Goal: Information Seeking & Learning: Understand process/instructions

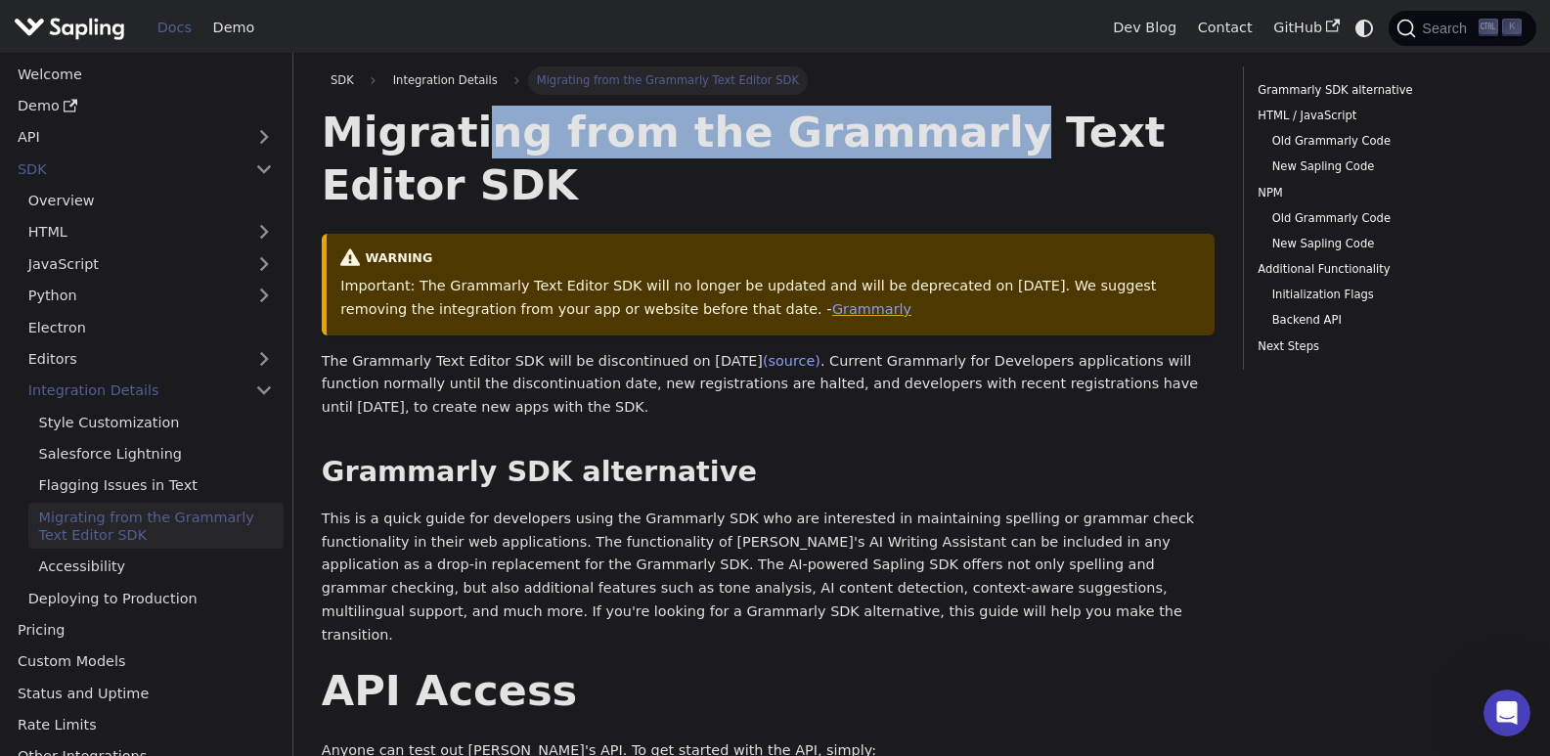
drag, startPoint x: 481, startPoint y: 141, endPoint x: 932, endPoint y: 156, distance: 451.0
click at [932, 156] on h1 "Migrating from the Grammarly Text Editor SDK" at bounding box center [768, 159] width 893 height 106
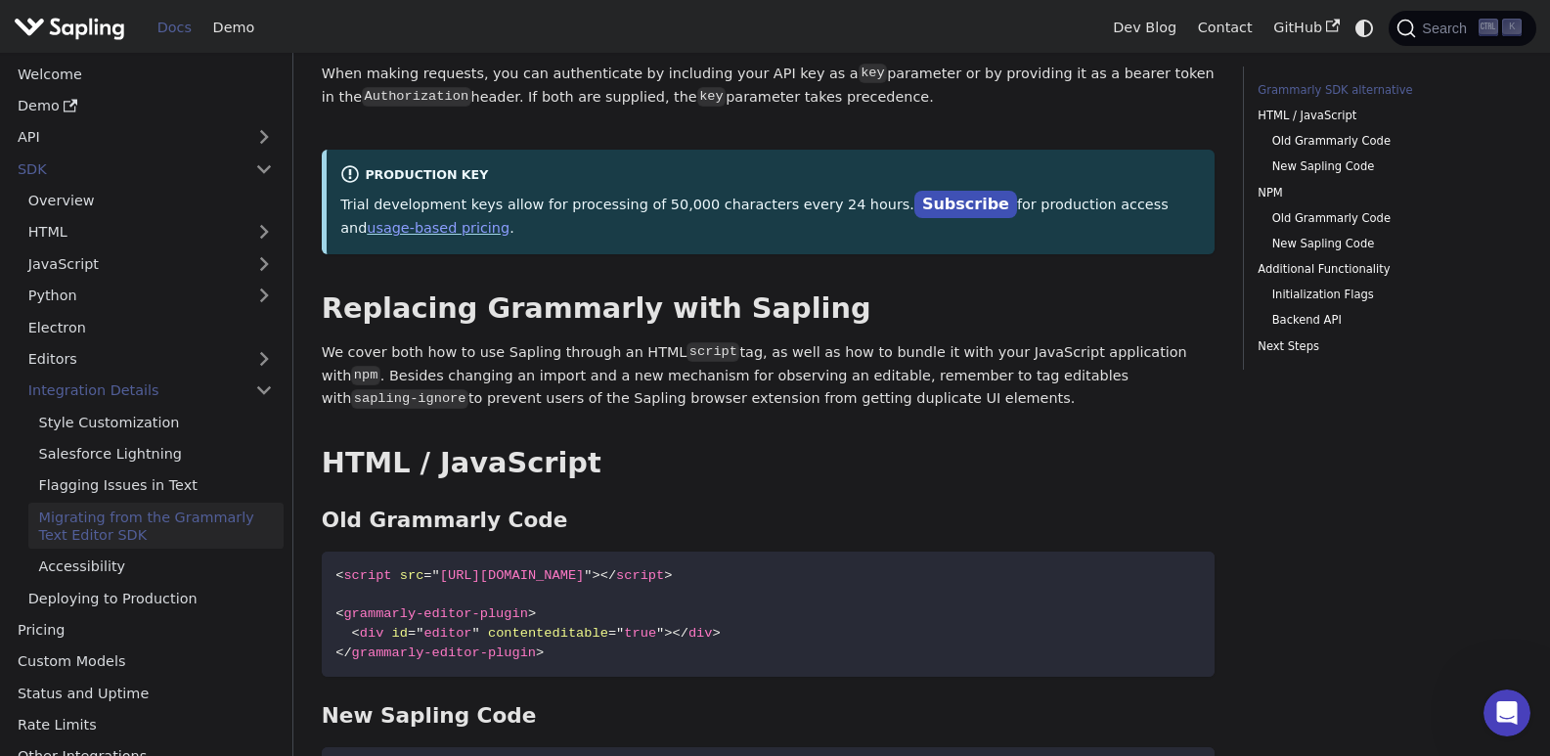
scroll to position [945, 0]
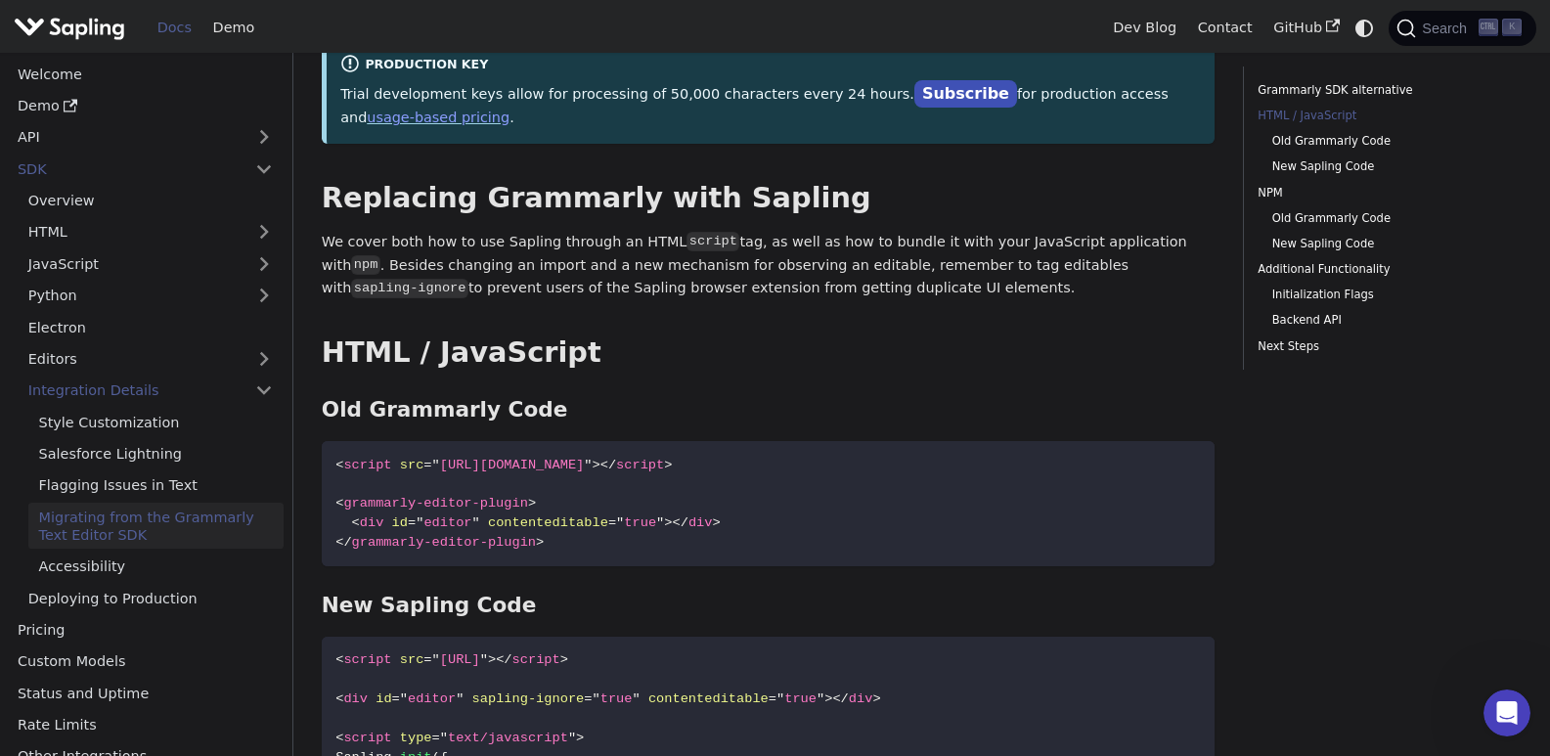
click at [710, 181] on h1 "Replacing Grammarly with Sapling" at bounding box center [768, 198] width 893 height 35
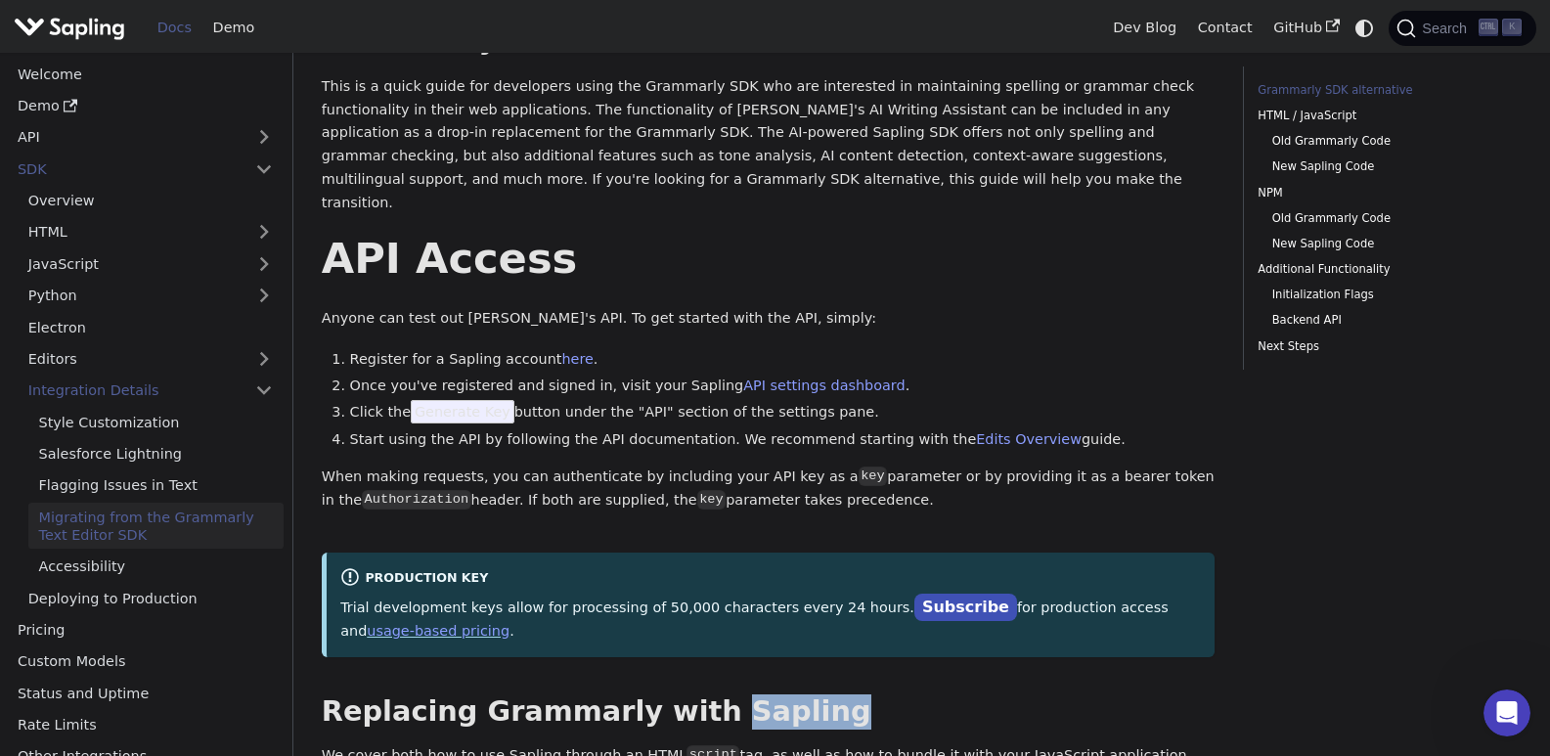
scroll to position [483, 0]
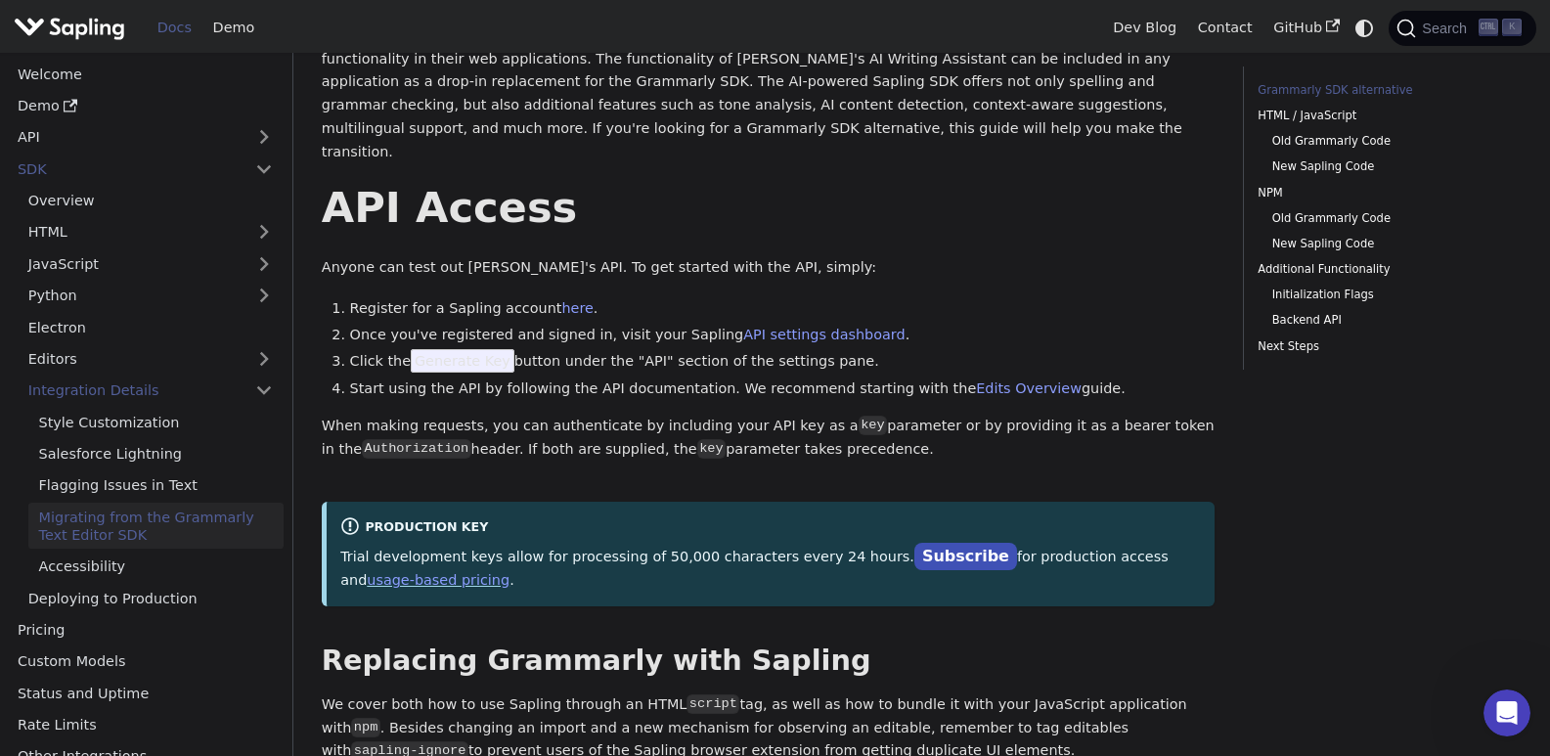
click at [734, 350] on li "Click the Generate Key button under the "API" section of the settings pane." at bounding box center [782, 361] width 865 height 23
drag, startPoint x: 503, startPoint y: 306, endPoint x: 629, endPoint y: 307, distance: 125.1
click at [629, 324] on li "Once you've registered and signed in, visit your Sapling API settings dashboard…" at bounding box center [782, 335] width 865 height 23
drag, startPoint x: 455, startPoint y: 338, endPoint x: 362, endPoint y: 342, distance: 93.0
click at [362, 350] on li "Click the Generate Key button under the "API" section of the settings pane." at bounding box center [782, 361] width 865 height 23
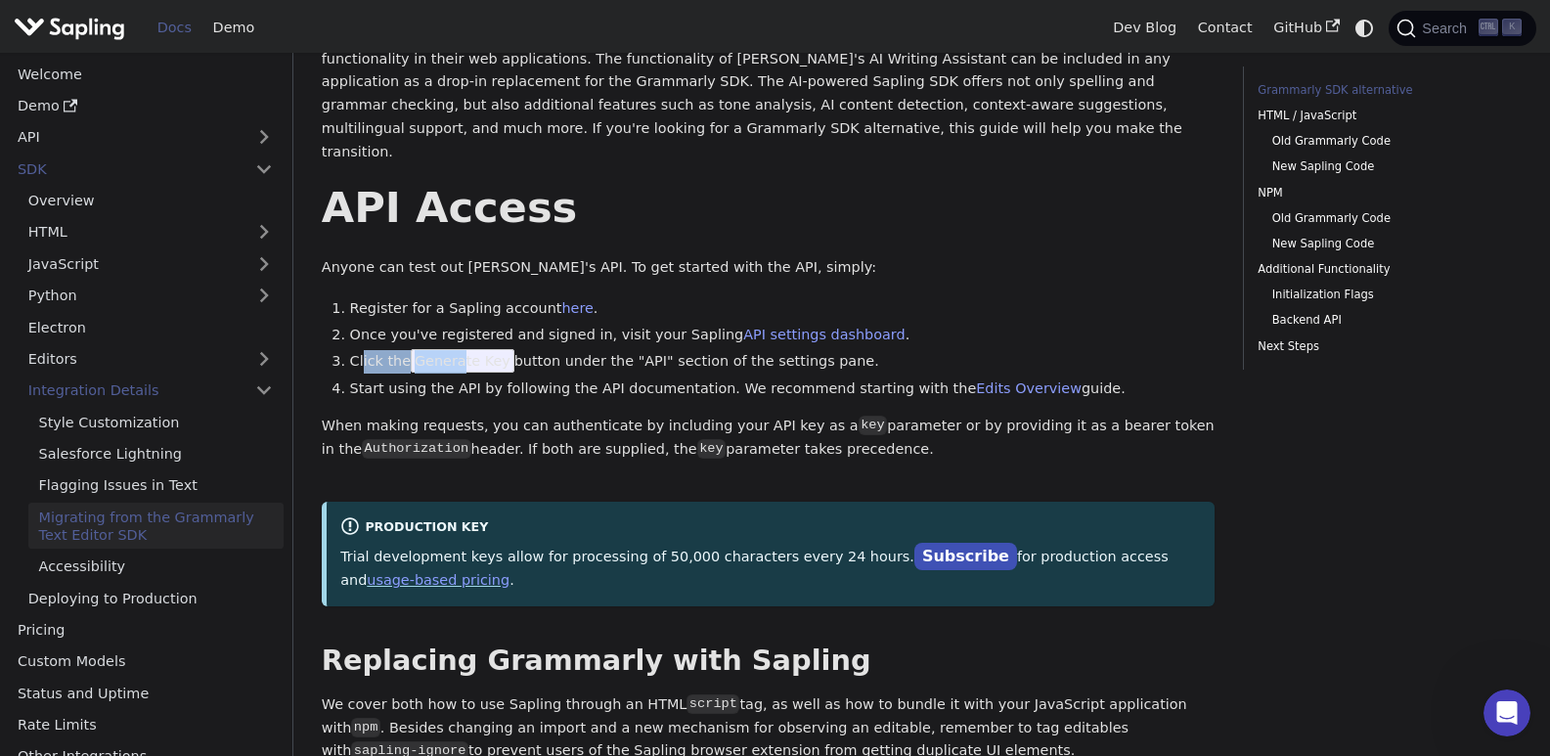
click at [380, 350] on li "Click the Generate Key button under the "API" section of the settings pane." at bounding box center [782, 361] width 865 height 23
drag, startPoint x: 380, startPoint y: 340, endPoint x: 698, endPoint y: 337, distance: 317.8
click at [691, 350] on li "Click the Generate Key button under the "API" section of the settings pane." at bounding box center [782, 361] width 865 height 23
click at [708, 350] on li "Click the Generate Key button under the "API" section of the settings pane." at bounding box center [782, 361] width 865 height 23
drag, startPoint x: 385, startPoint y: 366, endPoint x: 492, endPoint y: 372, distance: 106.8
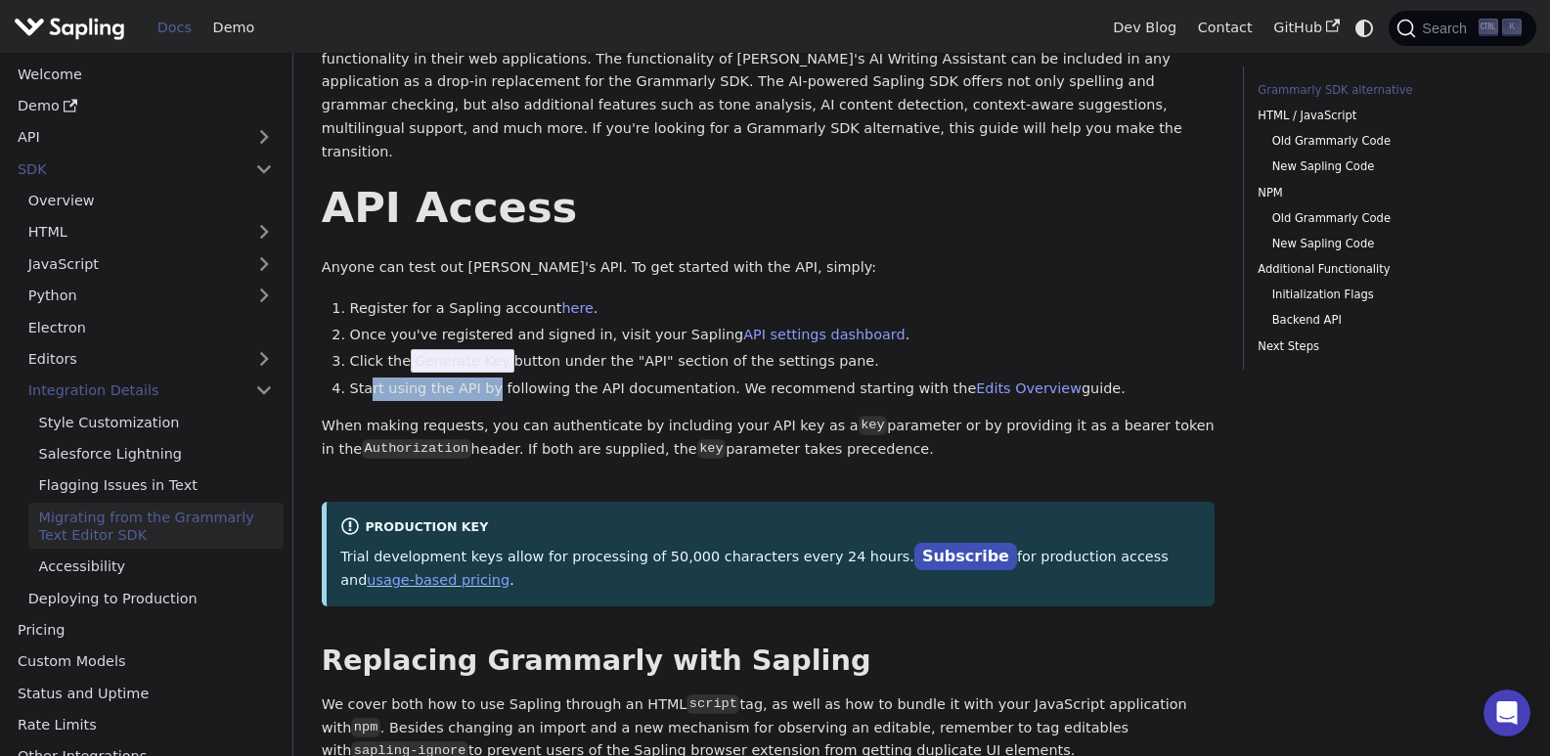
click at [489, 377] on li "Start using the API by following the API documentation. We recommend starting w…" at bounding box center [782, 388] width 865 height 23
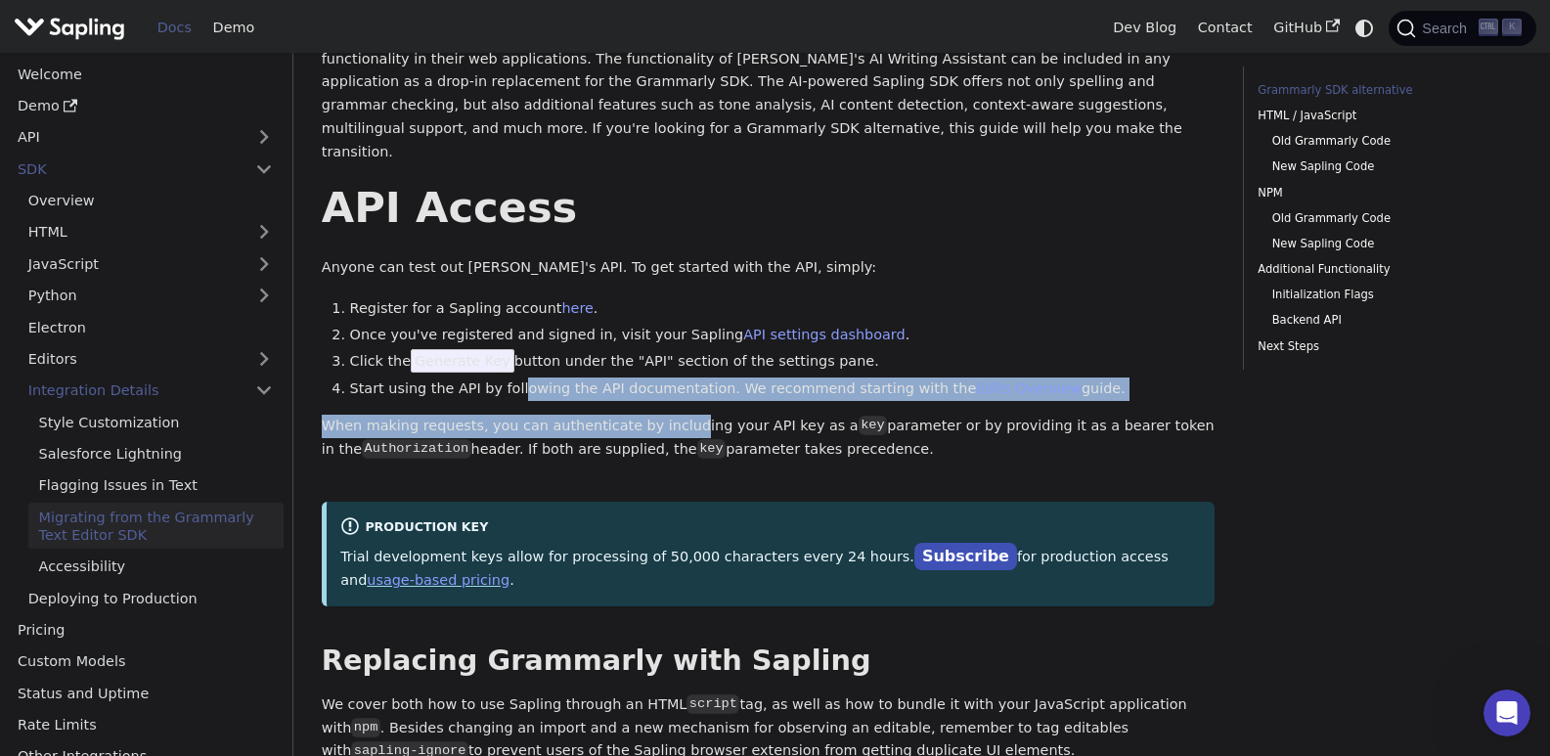
drag, startPoint x: 511, startPoint y: 372, endPoint x: 670, endPoint y: 380, distance: 158.6
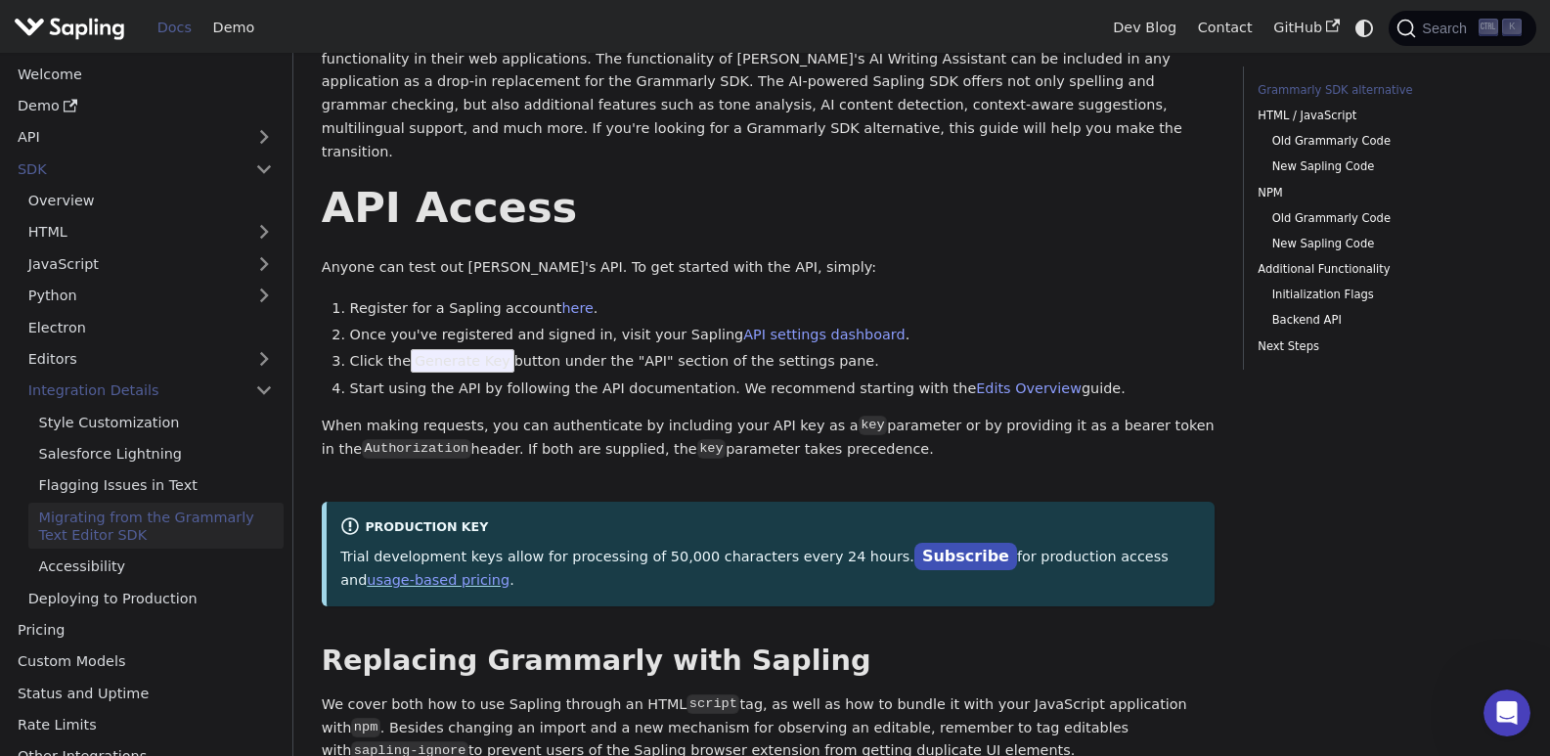
drag, startPoint x: 721, startPoint y: 366, endPoint x: 862, endPoint y: 372, distance: 141.9
click at [854, 377] on li "Start using the API by following the API documentation. We recommend starting w…" at bounding box center [782, 388] width 865 height 23
click at [877, 377] on li "Start using the API by following the API documentation. We recommend starting w…" at bounding box center [782, 388] width 865 height 23
drag, startPoint x: 1083, startPoint y: 408, endPoint x: 1096, endPoint y: 409, distance: 12.7
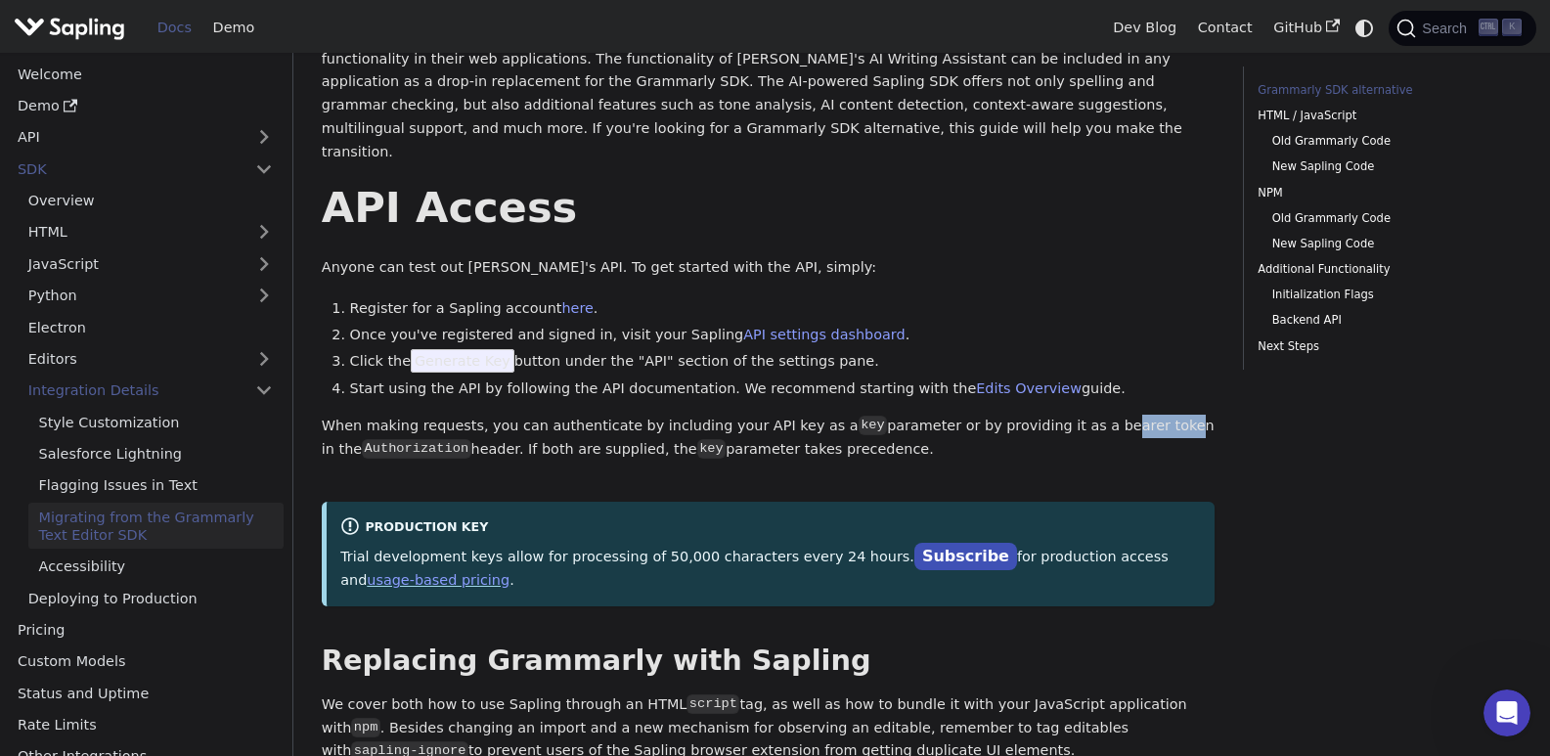
click at [1095, 415] on p "When making requests, you can authenticate by including your API key as a key p…" at bounding box center [768, 438] width 893 height 47
click at [1098, 415] on p "When making requests, you can authenticate by including your API key as a key p…" at bounding box center [768, 438] width 893 height 47
drag, startPoint x: 501, startPoint y: 431, endPoint x: 613, endPoint y: 429, distance: 112.4
click at [608, 427] on p "When making requests, you can authenticate by including your API key as a key p…" at bounding box center [768, 438] width 893 height 47
click at [697, 439] on code "key" at bounding box center [711, 449] width 28 height 20
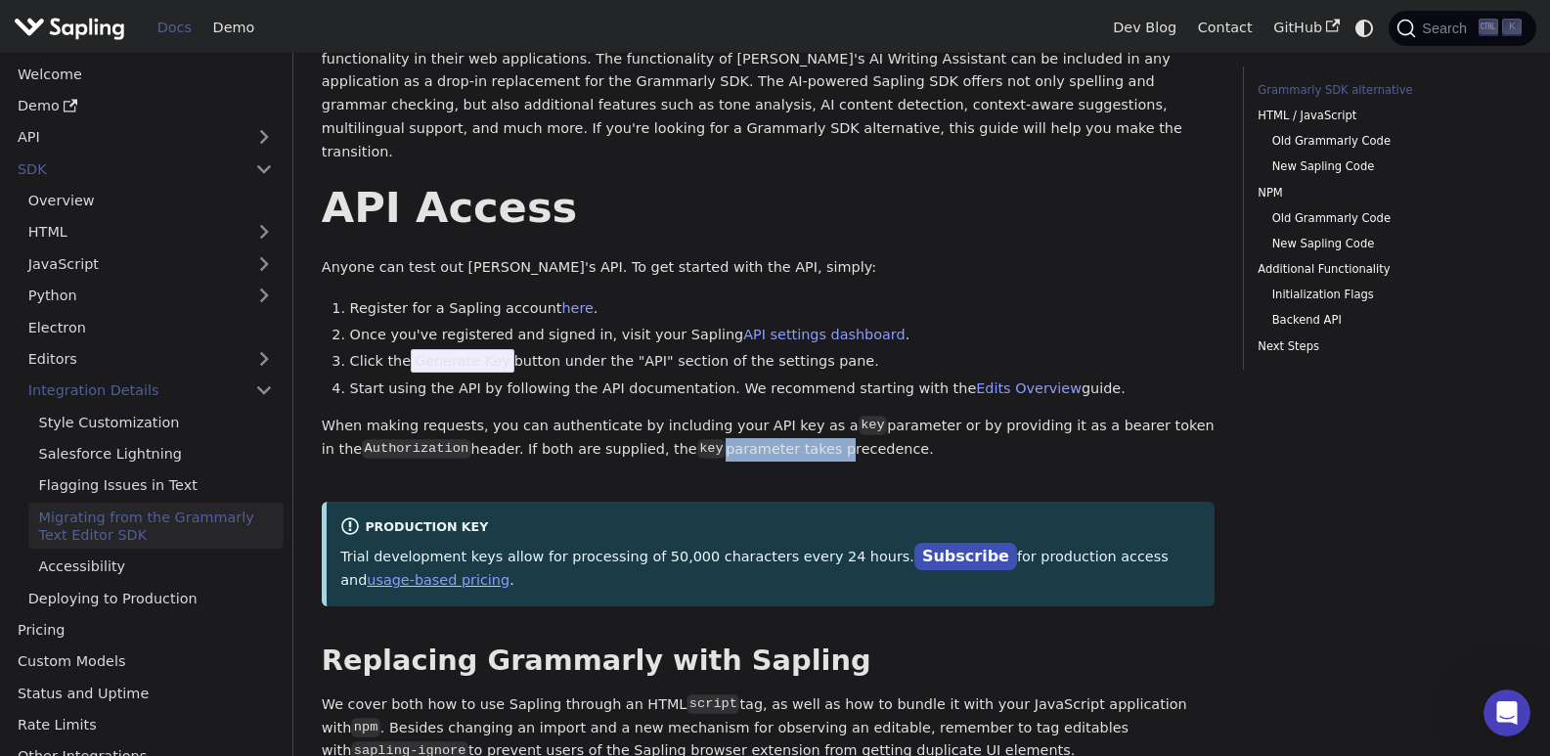
drag, startPoint x: 676, startPoint y: 429, endPoint x: 776, endPoint y: 416, distance: 101.5
click at [764, 425] on p "When making requests, you can authenticate by including your API key as a key p…" at bounding box center [768, 438] width 893 height 47
click at [776, 416] on p "When making requests, you can authenticate by including your API key as a key p…" at bounding box center [768, 438] width 893 height 47
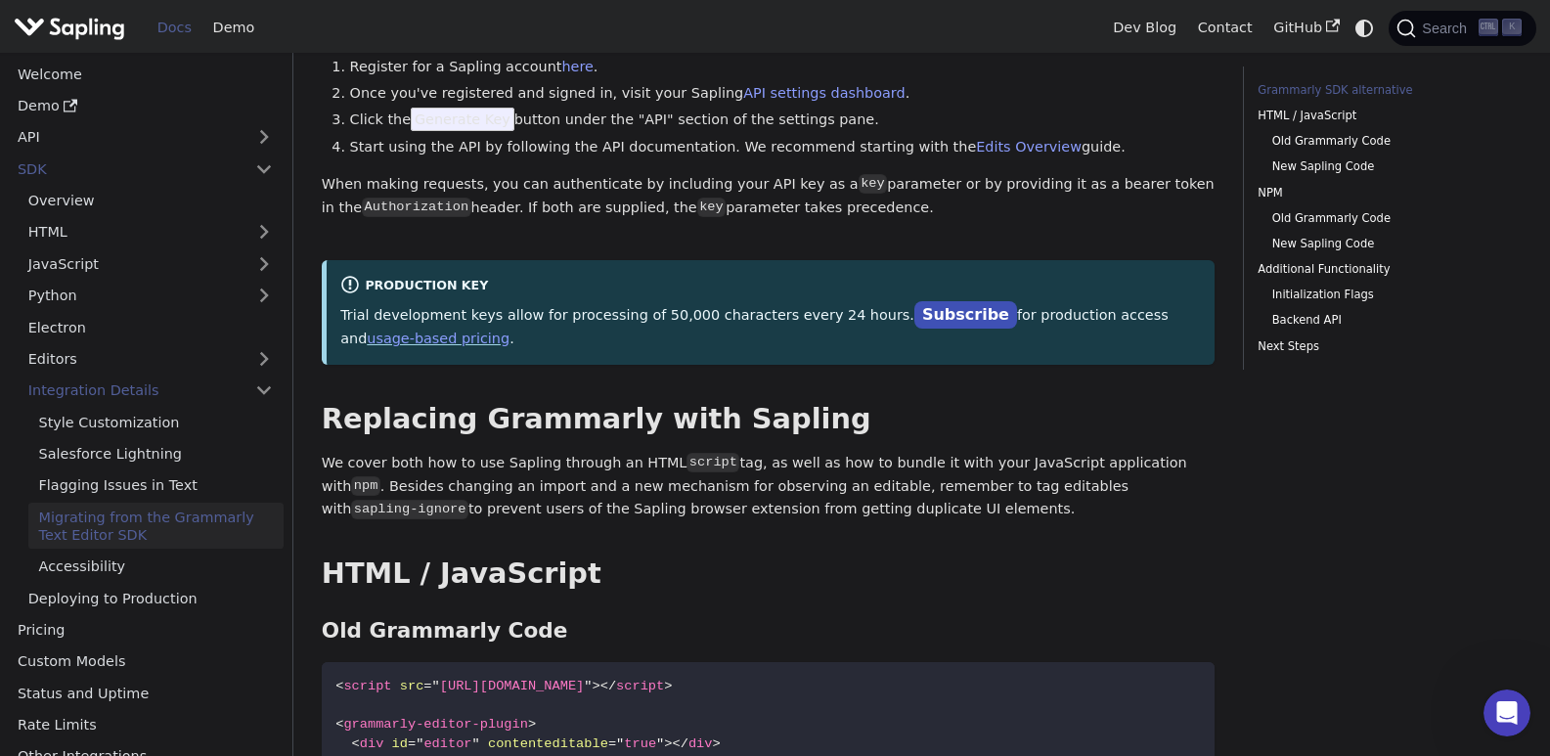
scroll to position [760, 0]
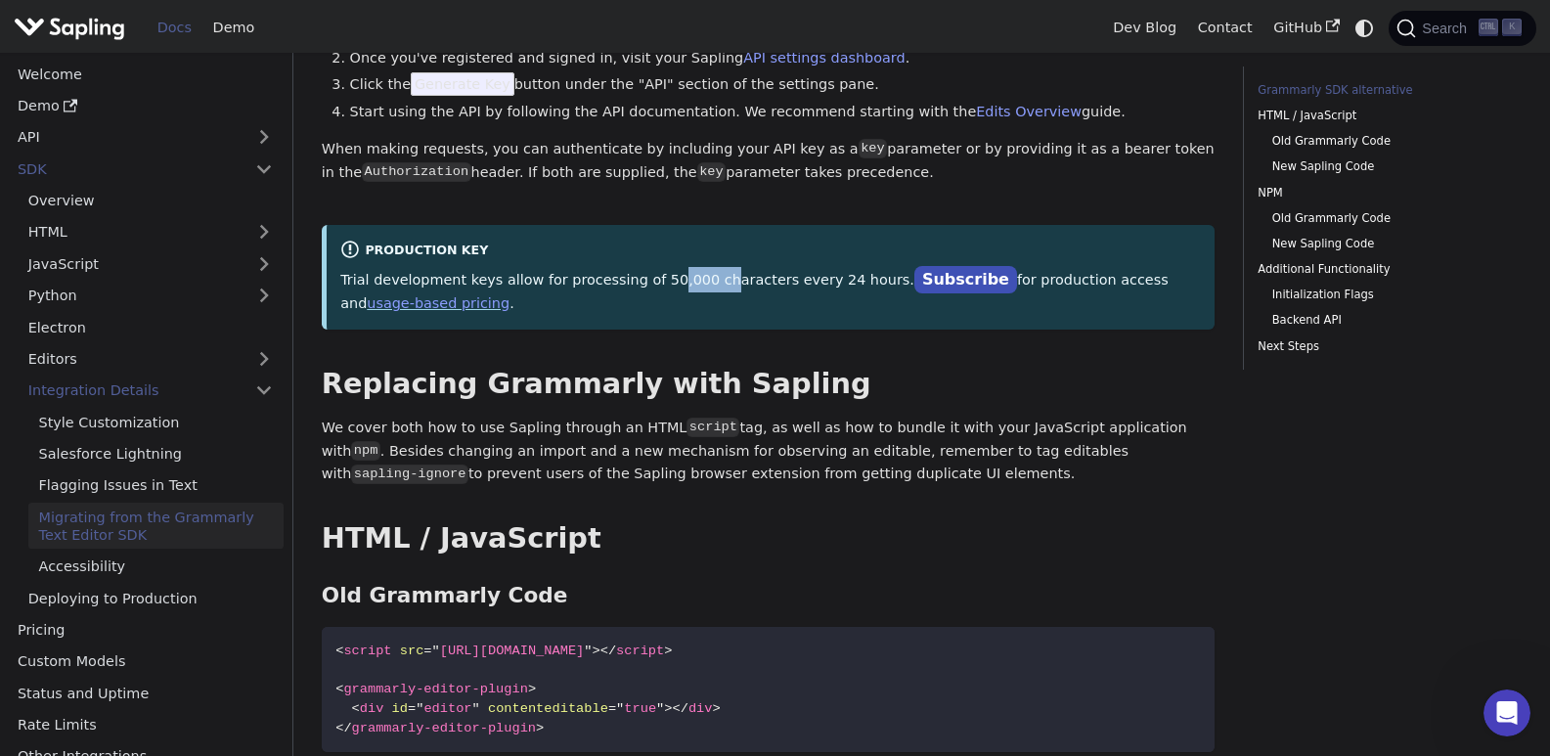
drag, startPoint x: 646, startPoint y: 255, endPoint x: 726, endPoint y: 267, distance: 81.0
click at [691, 267] on p "Trial development keys allow for processing of 50,000 characters every 24 hours…" at bounding box center [770, 291] width 860 height 49
drag, startPoint x: 752, startPoint y: 267, endPoint x: 812, endPoint y: 267, distance: 60.6
click at [812, 267] on p "Trial development keys allow for processing of 50,000 characters every 24 hours…" at bounding box center [770, 291] width 860 height 49
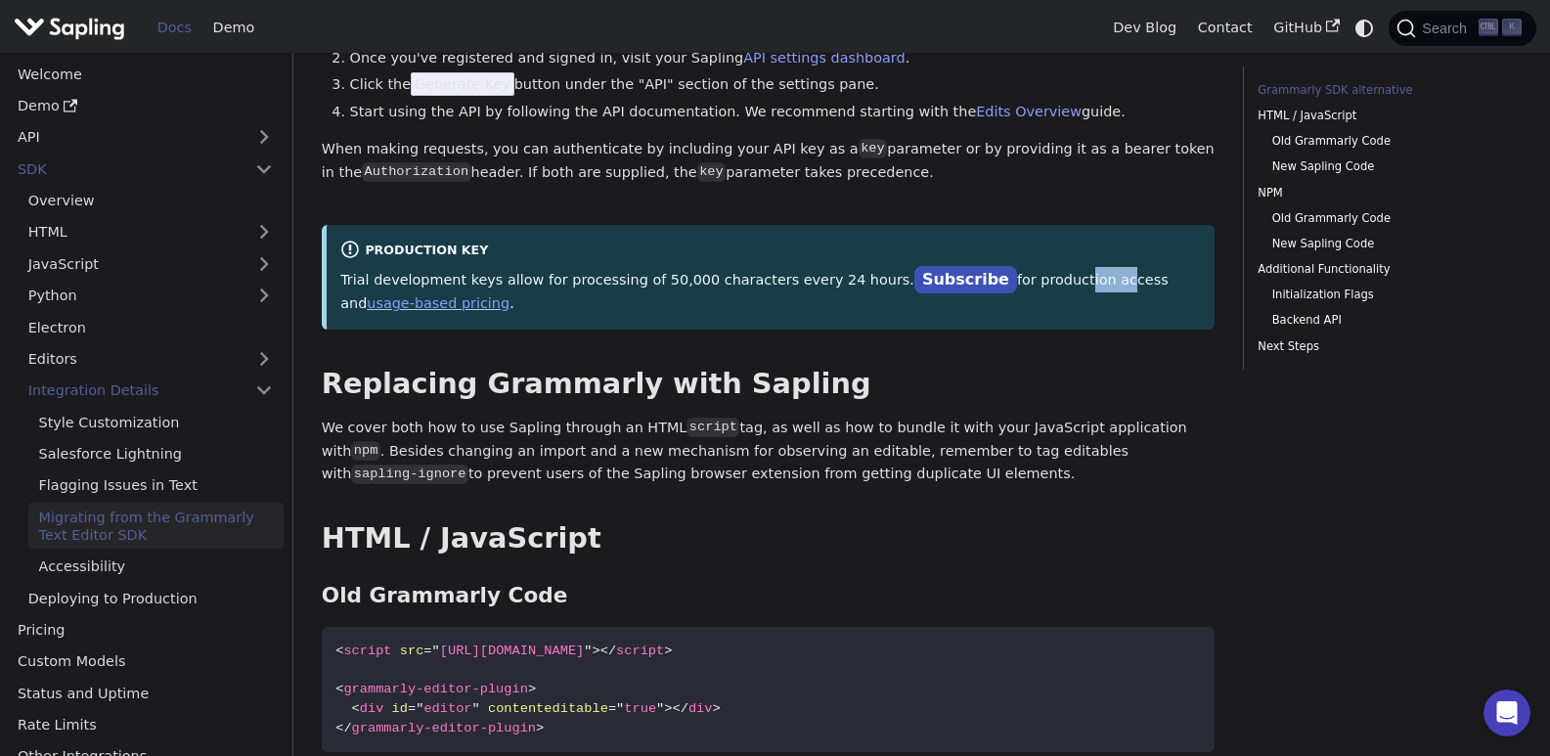
drag, startPoint x: 996, startPoint y: 266, endPoint x: 1039, endPoint y: 262, distance: 43.2
click at [1038, 267] on p "Trial development keys allow for processing of 50,000 characters every 24 hours…" at bounding box center [770, 291] width 860 height 49
click at [1042, 267] on p "Trial development keys allow for processing of 50,000 characters every 24 hours…" at bounding box center [770, 291] width 860 height 49
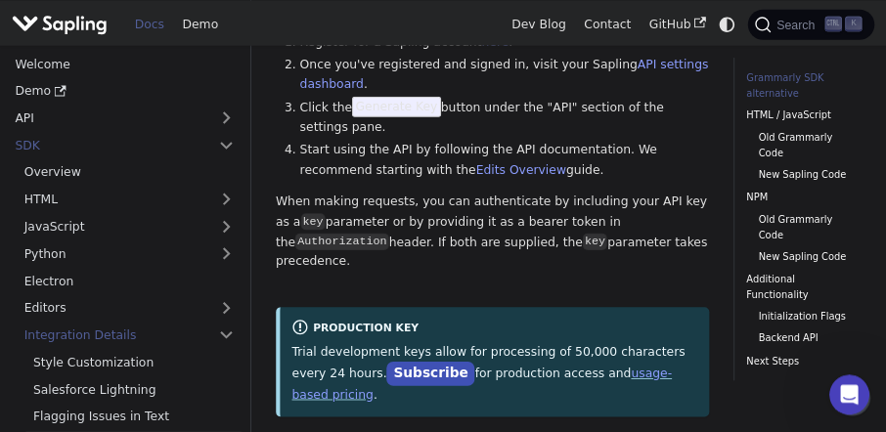
scroll to position [1005, 0]
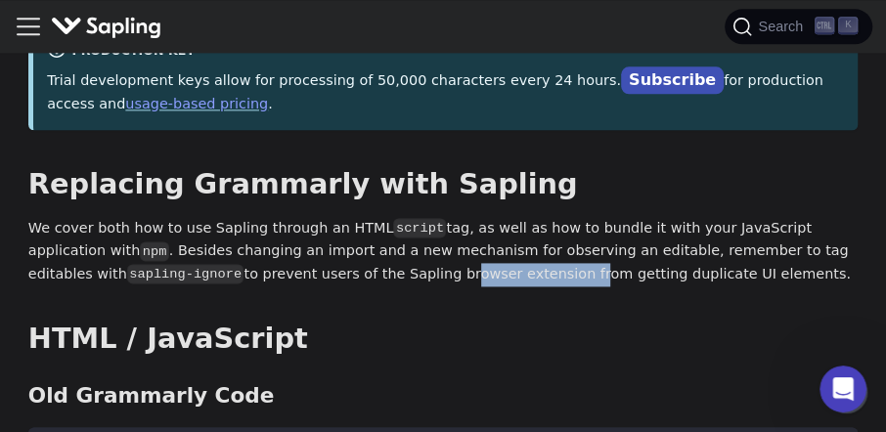
drag, startPoint x: 230, startPoint y: 260, endPoint x: 345, endPoint y: 260, distance: 115.4
click at [345, 260] on p "We cover both how to use Sapling through an HTML script tag, as well as how to …" at bounding box center [442, 251] width 829 height 69
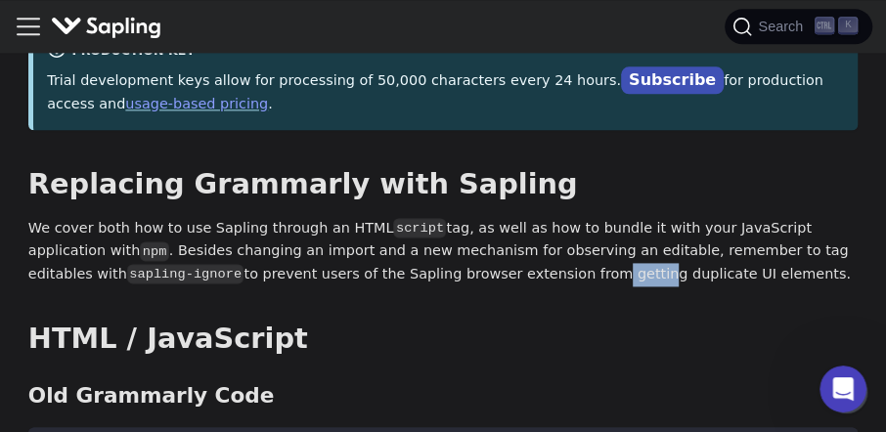
drag, startPoint x: 371, startPoint y: 258, endPoint x: 401, endPoint y: 256, distance: 30.4
click at [401, 256] on p "We cover both how to use Sapling through an HTML script tag, as well as how to …" at bounding box center [442, 251] width 829 height 69
click at [442, 256] on p "We cover both how to use Sapling through an HTML script tag, as well as how to …" at bounding box center [442, 251] width 829 height 69
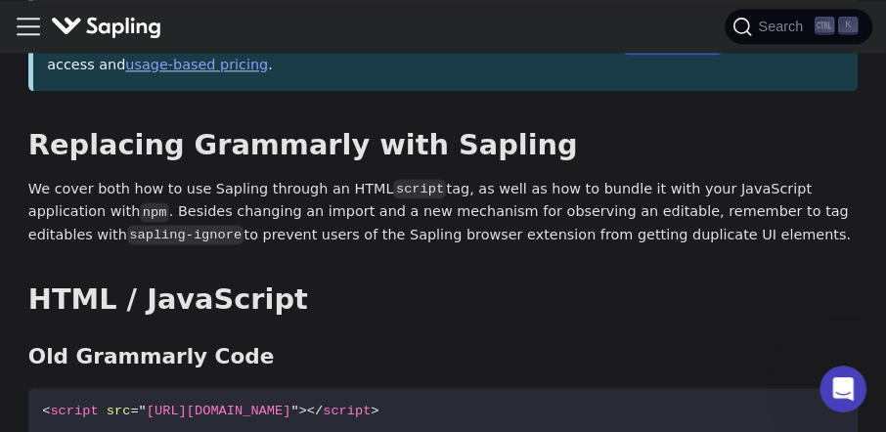
scroll to position [1050, 0]
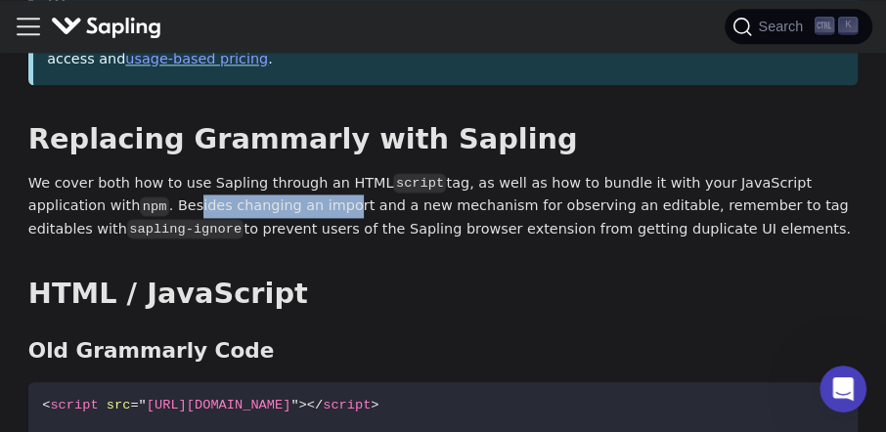
drag, startPoint x: 127, startPoint y: 186, endPoint x: 255, endPoint y: 189, distance: 128.1
click at [253, 189] on p "We cover both how to use Sapling through an HTML script tag, as well as how to …" at bounding box center [442, 206] width 829 height 69
click at [287, 189] on p "We cover both how to use Sapling through an HTML script tag, as well as how to …" at bounding box center [442, 206] width 829 height 69
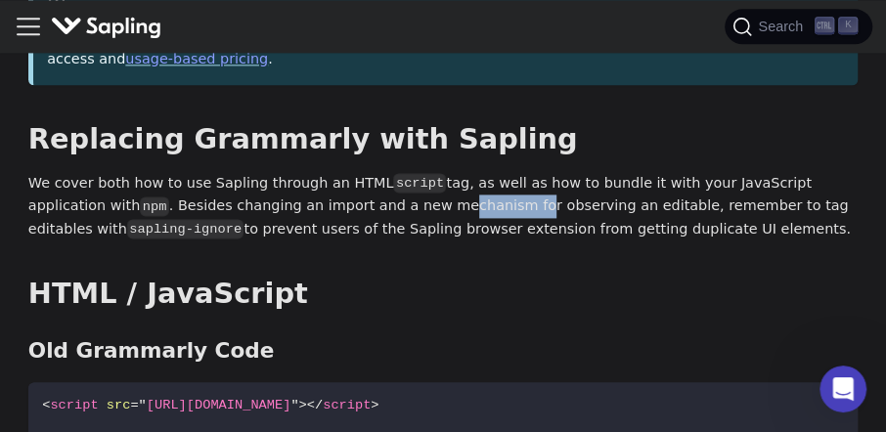
drag, startPoint x: 325, startPoint y: 189, endPoint x: 416, endPoint y: 193, distance: 92.0
click at [416, 193] on p "We cover both how to use Sapling through an HTML script tag, as well as how to …" at bounding box center [442, 206] width 829 height 69
drag, startPoint x: 442, startPoint y: 193, endPoint x: 670, endPoint y: 197, distance: 227.8
click at [637, 203] on p "We cover both how to use Sapling through an HTML script tag, as well as how to …" at bounding box center [442, 206] width 829 height 69
click at [670, 197] on p "We cover both how to use Sapling through an HTML script tag, as well as how to …" at bounding box center [442, 206] width 829 height 69
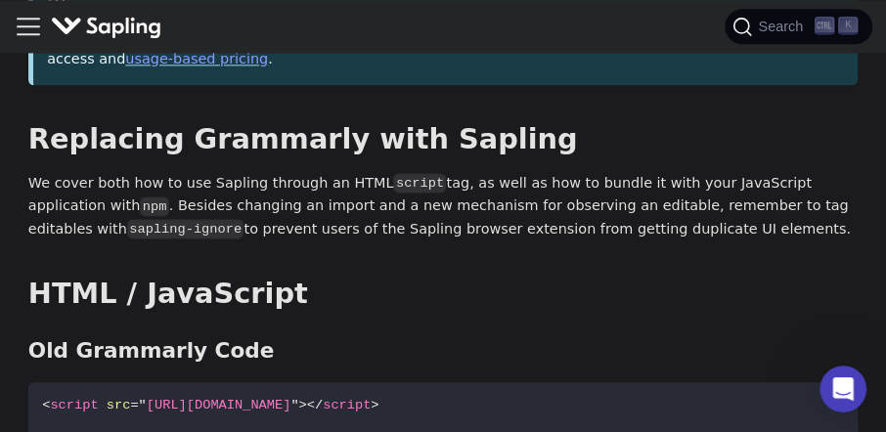
click at [723, 188] on p "We cover both how to use Sapling through an HTML script tag, as well as how to …" at bounding box center [442, 206] width 829 height 69
click at [735, 181] on p "We cover both how to use Sapling through an HTML script tag, as well as how to …" at bounding box center [442, 206] width 829 height 69
click at [629, 216] on p "We cover both how to use Sapling through an HTML script tag, as well as how to …" at bounding box center [442, 206] width 829 height 69
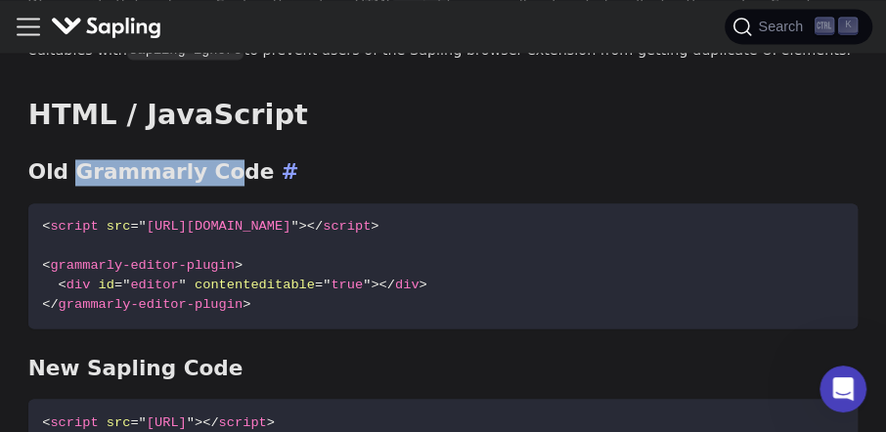
drag, startPoint x: 117, startPoint y: 153, endPoint x: 217, endPoint y: 155, distance: 99.8
click at [217, 159] on h3 "Old Grammarly Code ​" at bounding box center [442, 172] width 829 height 26
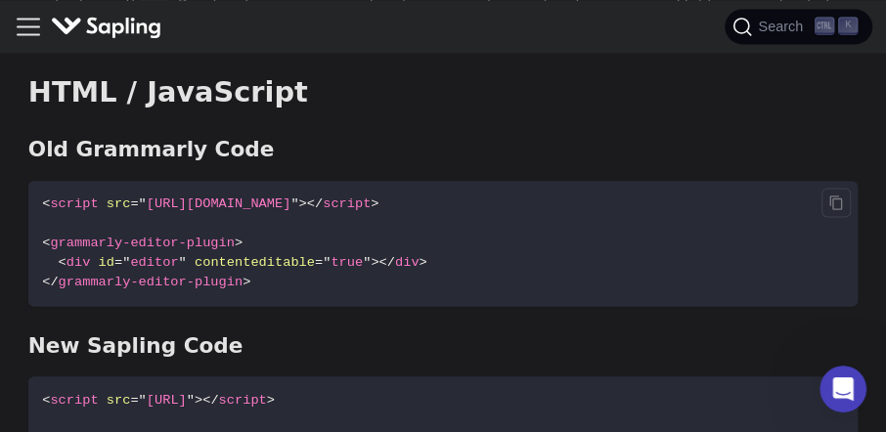
scroll to position [1273, 0]
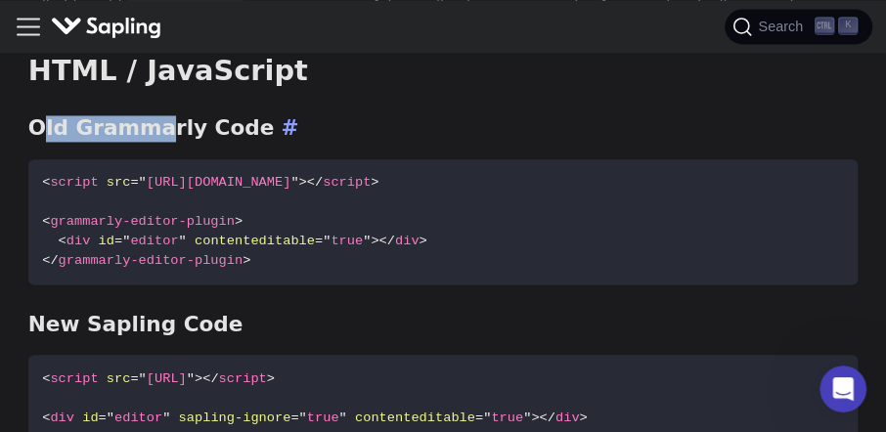
drag, startPoint x: 92, startPoint y: 101, endPoint x: 201, endPoint y: 109, distance: 109.8
click at [197, 115] on h3 "Old Grammarly Code ​" at bounding box center [442, 128] width 829 height 26
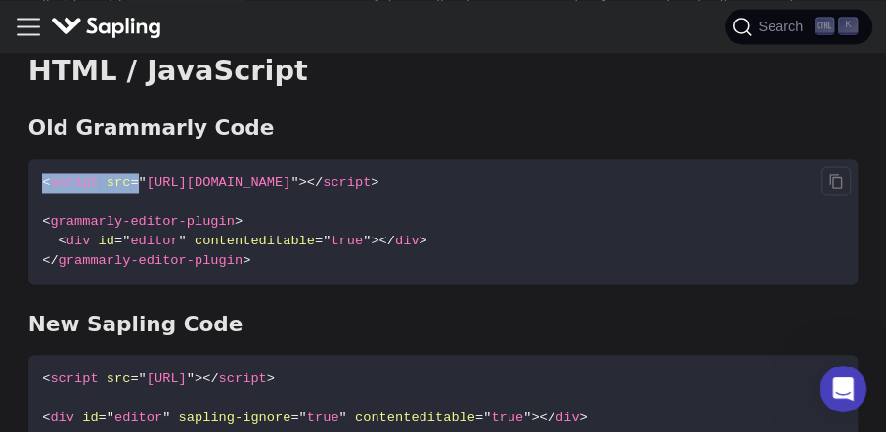
drag, startPoint x: 42, startPoint y: 169, endPoint x: 194, endPoint y: 168, distance: 151.5
click at [191, 175] on span "< script src = " https://cdn.jsdelivr.net/npm/@grammarly/editor-sdk?clientId=YO…" at bounding box center [210, 182] width 336 height 15
click at [238, 196] on code "< script src = " https://cdn.jsdelivr.net/npm/@grammarly/editor-sdk?clientId=YO…" at bounding box center [442, 221] width 829 height 125
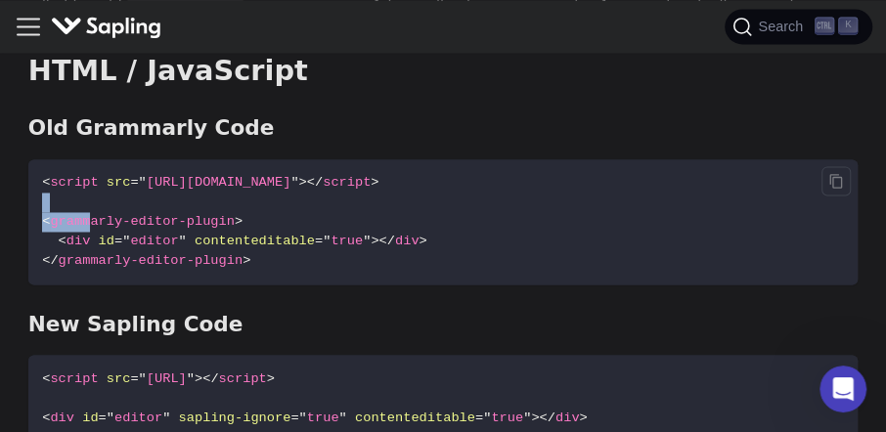
drag, startPoint x: 129, startPoint y: 195, endPoint x: 232, endPoint y: 197, distance: 102.7
click at [222, 214] on span "< grammarly-editor-plugin >" at bounding box center [142, 221] width 200 height 15
click at [212, 234] on span "contenteditable" at bounding box center [255, 241] width 120 height 15
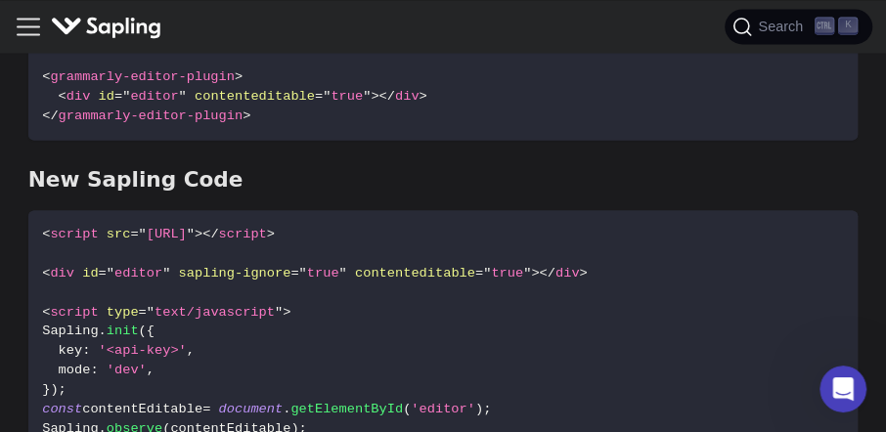
scroll to position [1429, 0]
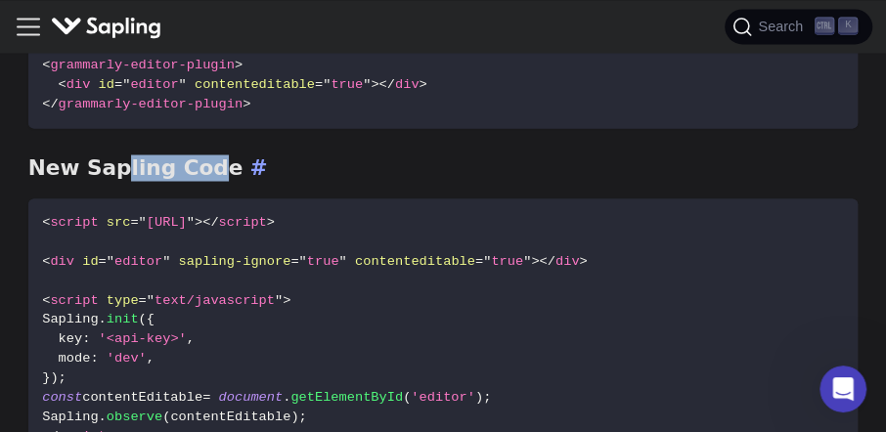
click at [200, 160] on h3 "New Sapling Code ​" at bounding box center [442, 167] width 829 height 26
click at [201, 160] on h3 "New Sapling Code ​" at bounding box center [442, 167] width 829 height 26
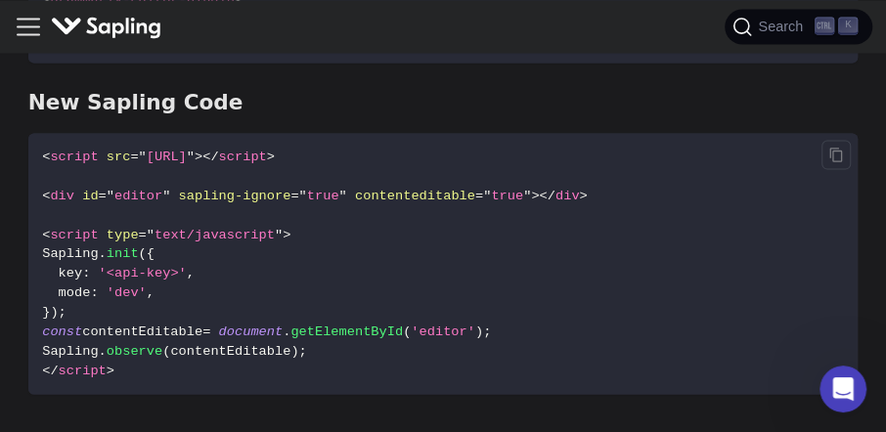
scroll to position [1497, 0]
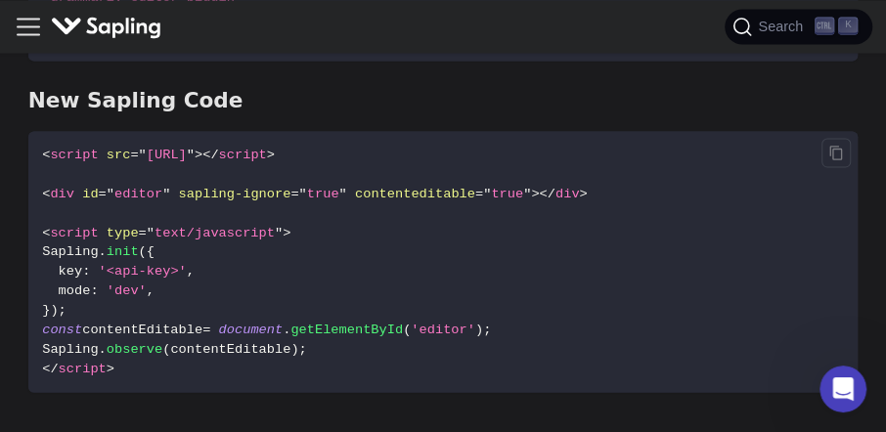
click at [218, 147] on span "< script src = " https://cdn.sapling.ai/sapling-sdk.js " > </ script >" at bounding box center [158, 154] width 233 height 15
click at [205, 186] on span "sapling-ignore" at bounding box center [235, 193] width 112 height 15
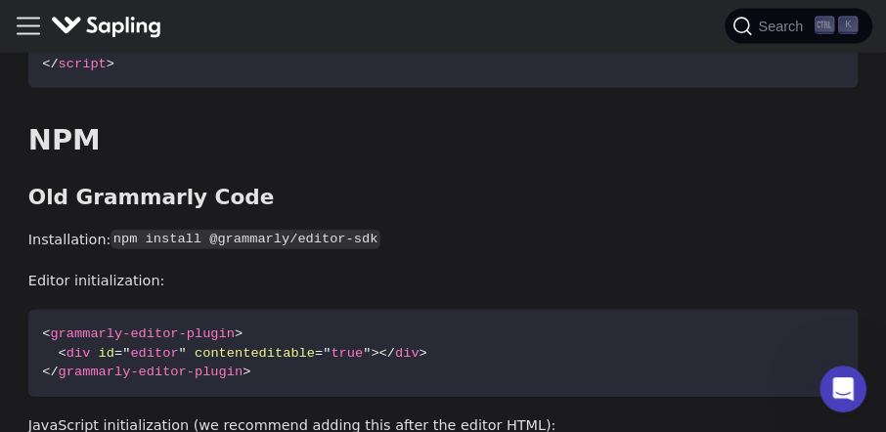
scroll to position [1832, 0]
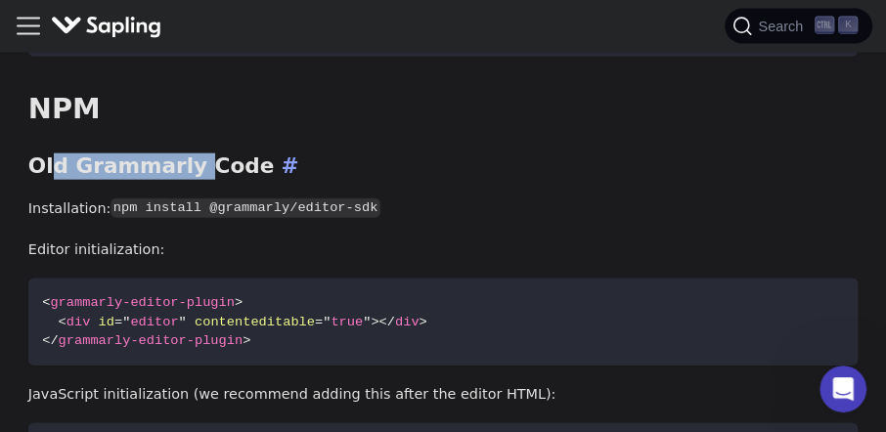
drag, startPoint x: 49, startPoint y: 153, endPoint x: 192, endPoint y: 153, distance: 142.7
click at [192, 153] on h3 "Old Grammarly Code ​" at bounding box center [442, 166] width 829 height 26
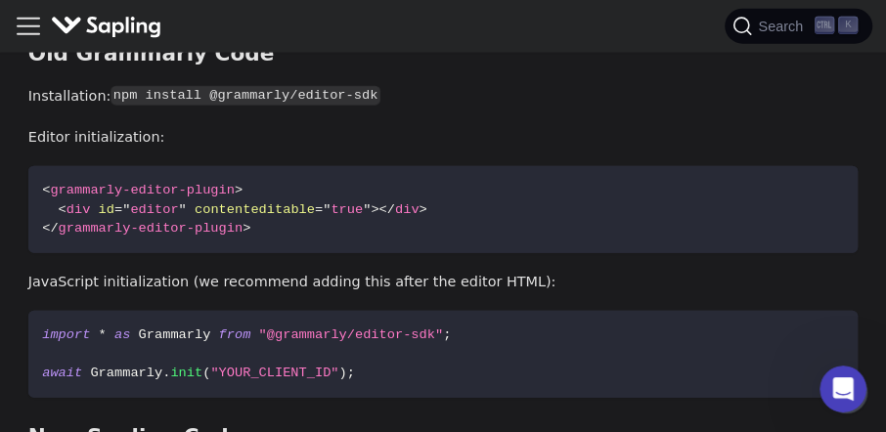
scroll to position [1944, 0]
drag, startPoint x: 214, startPoint y: 82, endPoint x: 313, endPoint y: 71, distance: 99.3
click at [313, 87] on code "npm install @grammarly/editor-sdk" at bounding box center [244, 97] width 269 height 20
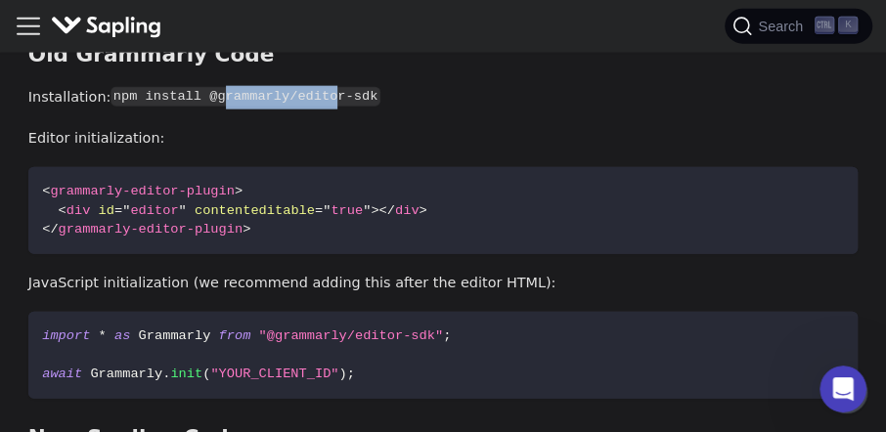
click at [313, 87] on code "npm install @grammarly/editor-sdk" at bounding box center [244, 97] width 269 height 20
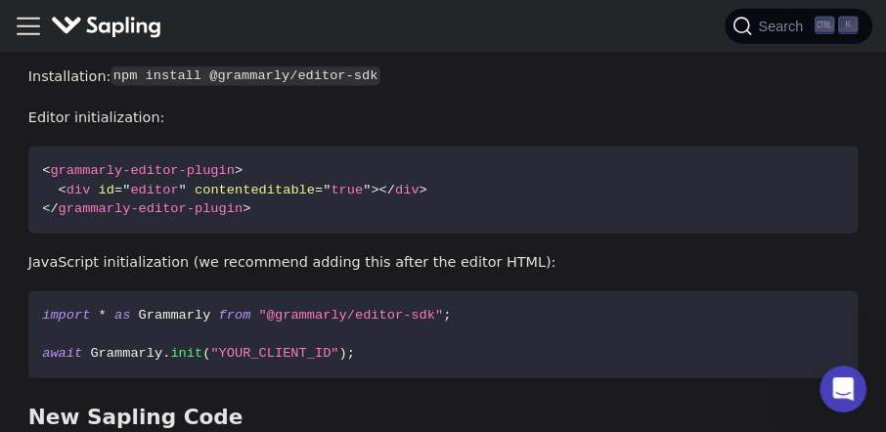
scroll to position [1966, 0]
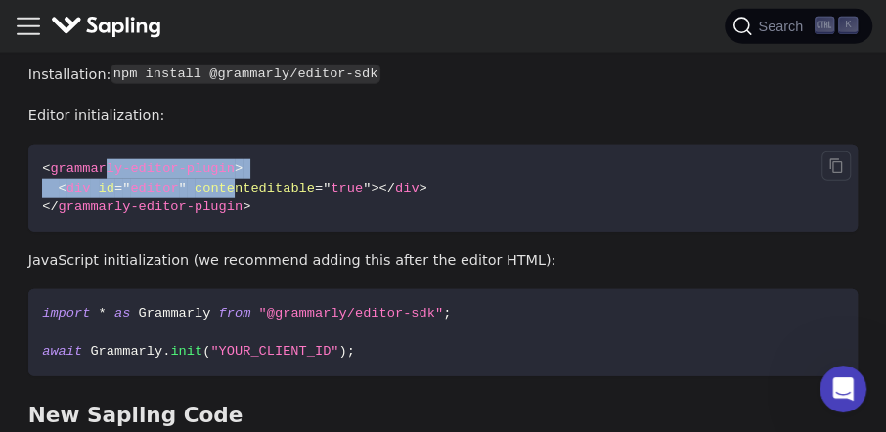
drag, startPoint x: 130, startPoint y: 153, endPoint x: 231, endPoint y: 184, distance: 105.2
click at [225, 177] on code "< grammarly-editor-plugin > < div id = " editor " contenteditable = " true " > …" at bounding box center [442, 188] width 829 height 86
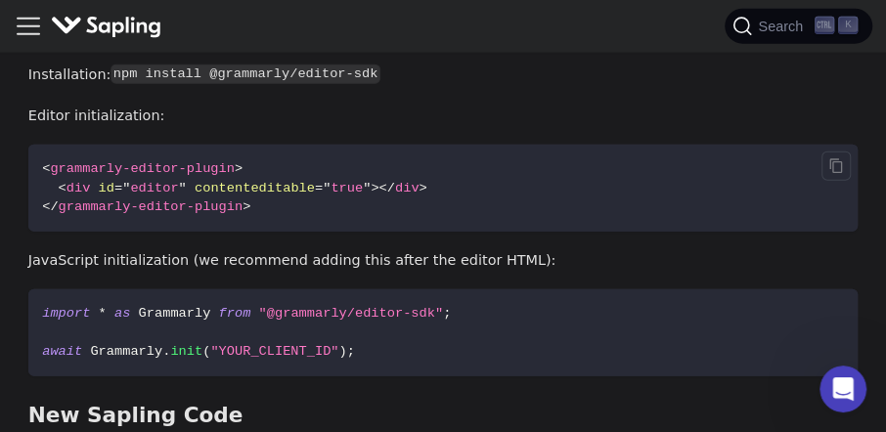
click at [242, 199] on span ">" at bounding box center [246, 206] width 8 height 15
click at [240, 205] on code "< grammarly-editor-plugin > < div id = " editor " contenteditable = " true " > …" at bounding box center [442, 188] width 829 height 86
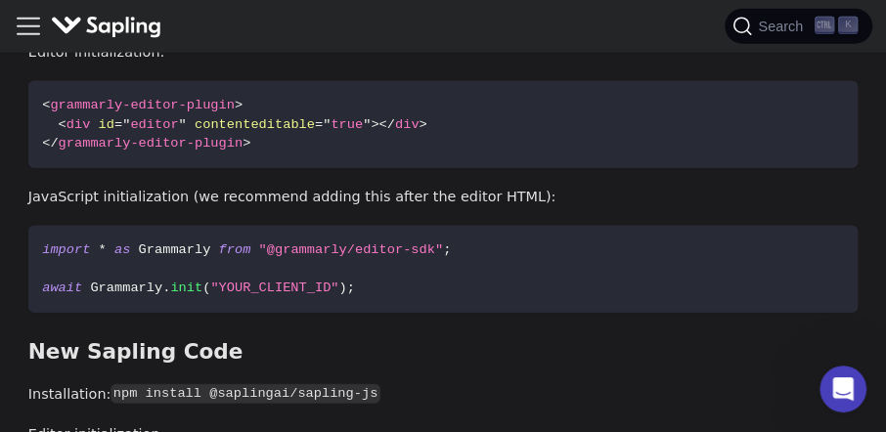
scroll to position [2078, 0]
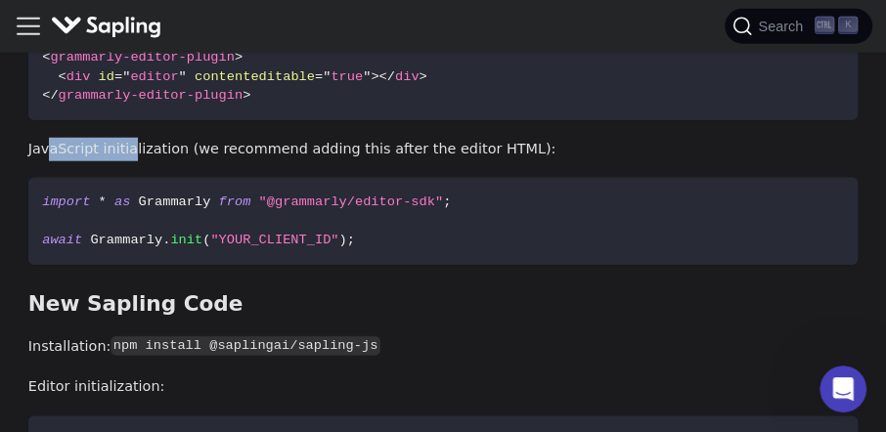
drag, startPoint x: 49, startPoint y: 133, endPoint x: 159, endPoint y: 133, distance: 110.5
click at [133, 138] on p "JavaScript initialization (we recommend adding this after the editor HTML):" at bounding box center [442, 149] width 829 height 23
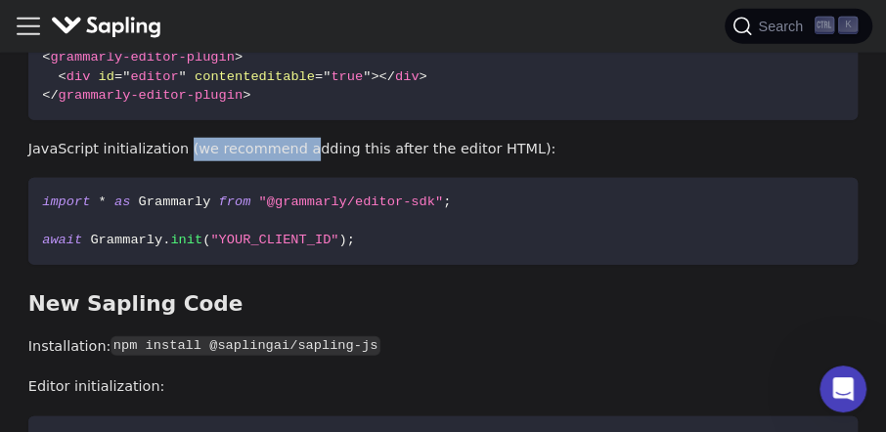
drag, startPoint x: 185, startPoint y: 135, endPoint x: 297, endPoint y: 135, distance: 112.4
click at [292, 138] on p "JavaScript initialization (we recommend adding this after the editor HTML):" at bounding box center [442, 149] width 829 height 23
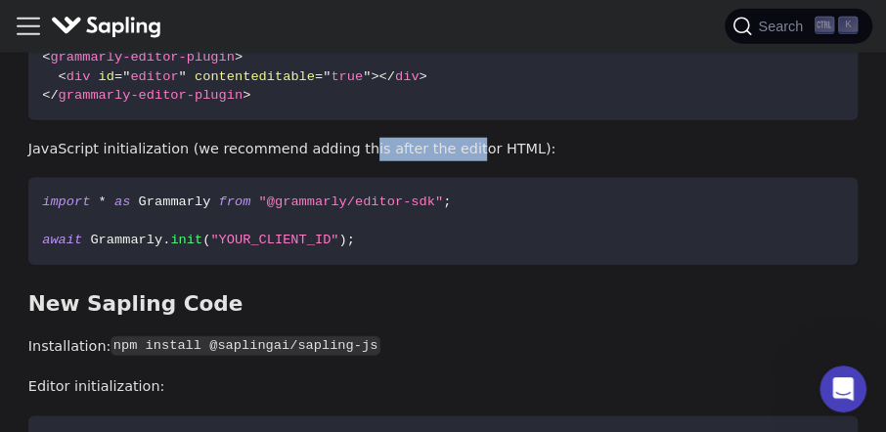
drag, startPoint x: 337, startPoint y: 138, endPoint x: 434, endPoint y: 131, distance: 97.0
click at [433, 138] on p "JavaScript initialization (we recommend adding this after the editor HTML):" at bounding box center [442, 149] width 829 height 23
click at [434, 138] on p "JavaScript initialization (we recommend adding this after the editor HTML):" at bounding box center [442, 149] width 829 height 23
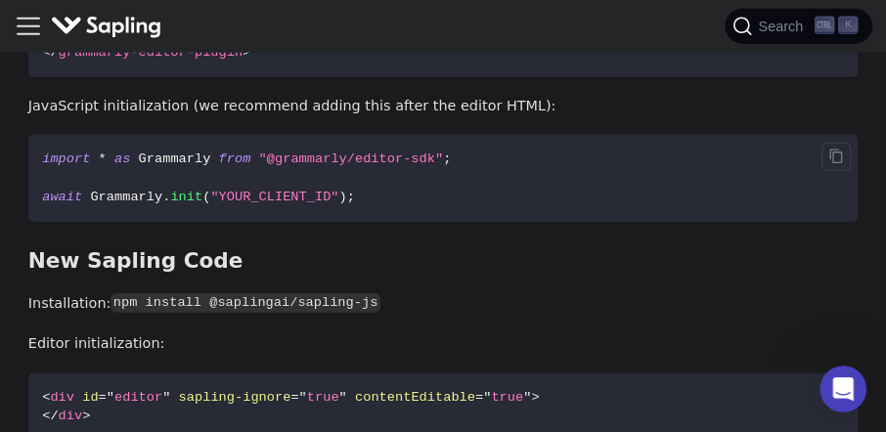
scroll to position [2122, 0]
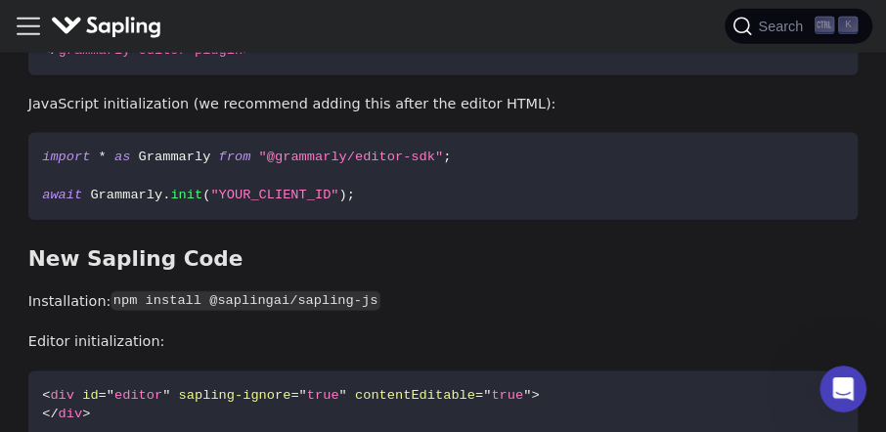
click at [411, 93] on p "JavaScript initialization (we recommend adding this after the editor HTML):" at bounding box center [442, 104] width 829 height 23
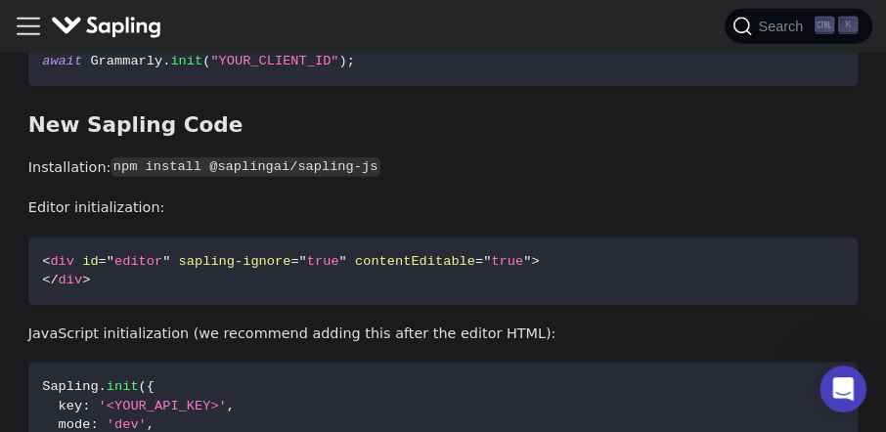
scroll to position [2256, 0]
click at [217, 157] on code "npm install @saplingai/sapling-js" at bounding box center [244, 167] width 269 height 20
click at [257, 157] on code "npm install @saplingai/sapling-js" at bounding box center [244, 167] width 269 height 20
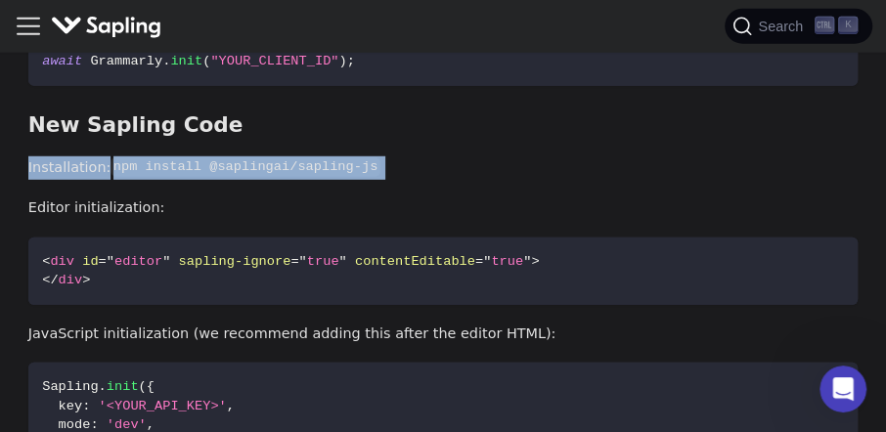
click at [257, 157] on code "npm install @saplingai/sapling-js" at bounding box center [244, 167] width 269 height 20
click at [290, 156] on p "Installation: npm install @saplingai/sapling-js" at bounding box center [442, 167] width 829 height 23
drag, startPoint x: 364, startPoint y: 139, endPoint x: 107, endPoint y: 153, distance: 257.5
click at [107, 156] on p "Installation: npm install @saplingai/sapling-js" at bounding box center [442, 167] width 829 height 23
copy code "npm install @saplingai/sapling-js"
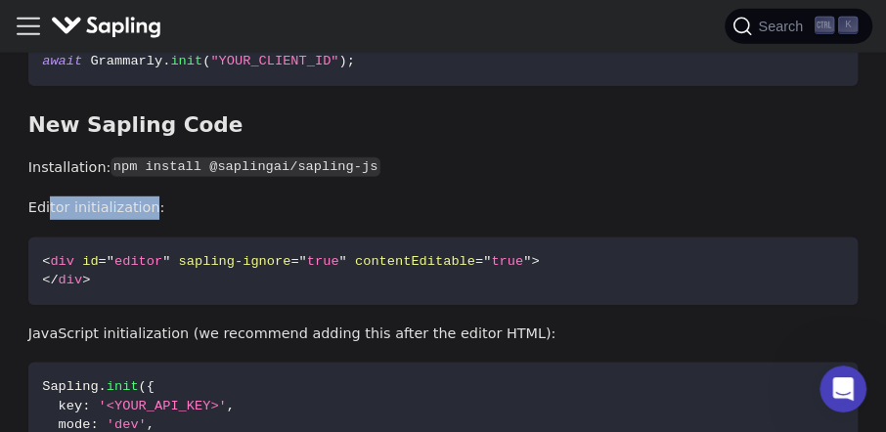
drag, startPoint x: 66, startPoint y: 200, endPoint x: 151, endPoint y: 197, distance: 85.1
click at [151, 197] on p "Editor initialization:" at bounding box center [442, 208] width 829 height 23
drag, startPoint x: 138, startPoint y: 199, endPoint x: 53, endPoint y: 199, distance: 85.1
click at [54, 199] on p "Editor initialization:" at bounding box center [442, 208] width 829 height 23
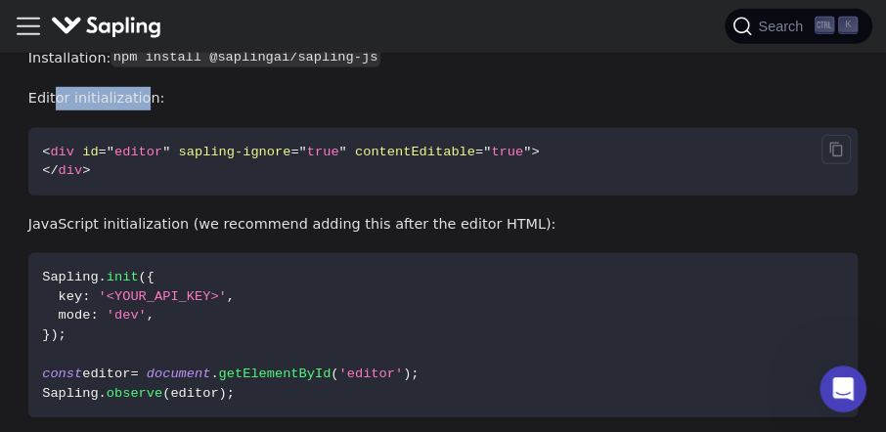
scroll to position [2368, 0]
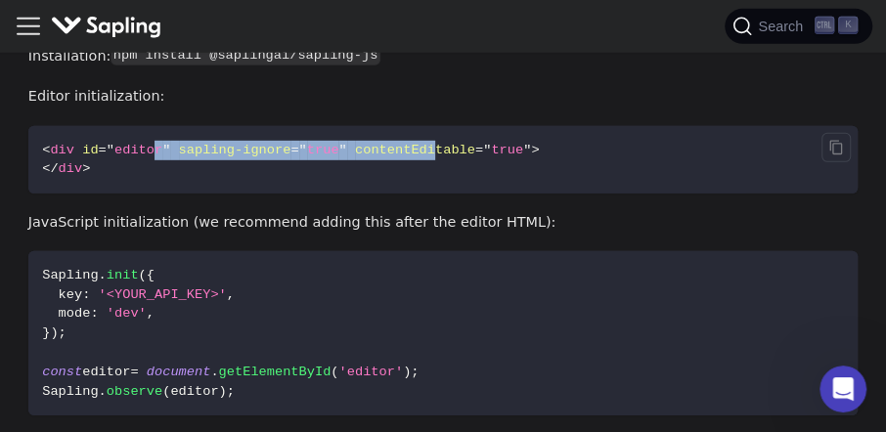
drag, startPoint x: 227, startPoint y: 131, endPoint x: 401, endPoint y: 138, distance: 174.2
click at [401, 143] on span "< div id = " editor " sapling-ignore = " true " contentEditable = " true " >" at bounding box center [290, 150] width 497 height 15
click at [401, 143] on span "contentEditable" at bounding box center [415, 150] width 120 height 15
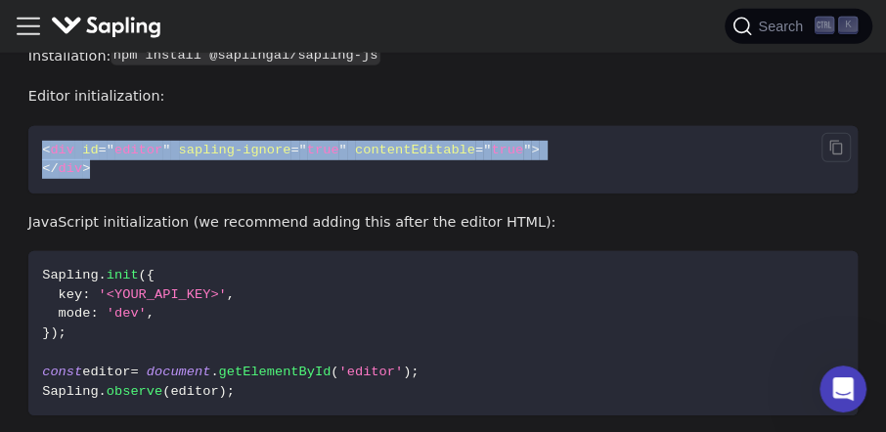
drag, startPoint x: 42, startPoint y: 139, endPoint x: 106, endPoint y: 157, distance: 66.2
click at [106, 157] on code "< div id = " editor " sapling-ignore = " true " contentEditable = " true " > </…" at bounding box center [442, 159] width 829 height 66
click at [99, 149] on code "< div id = " editor " sapling-ignore = " true " contentEditable = " true " > </…" at bounding box center [442, 159] width 829 height 66
drag, startPoint x: 80, startPoint y: 139, endPoint x: 430, endPoint y: 135, distance: 350.0
click at [449, 143] on span "< div id = " editor " sapling-ignore = " true " contentEditable = " true " >" at bounding box center [290, 150] width 497 height 15
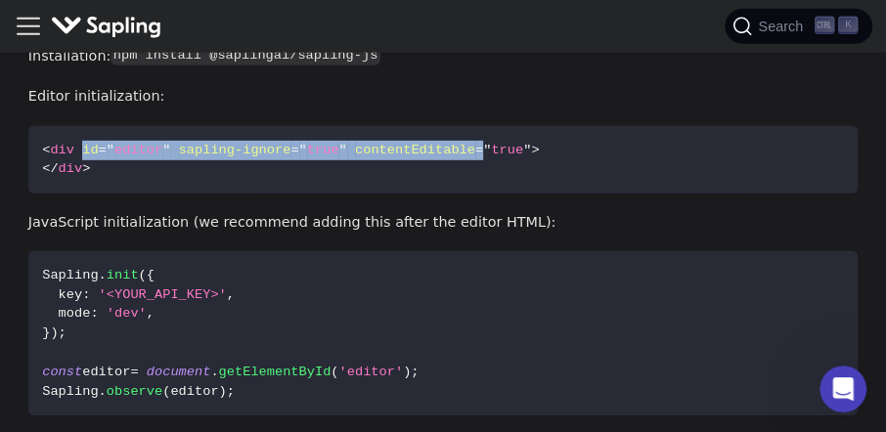
scroll to position [1991, 0]
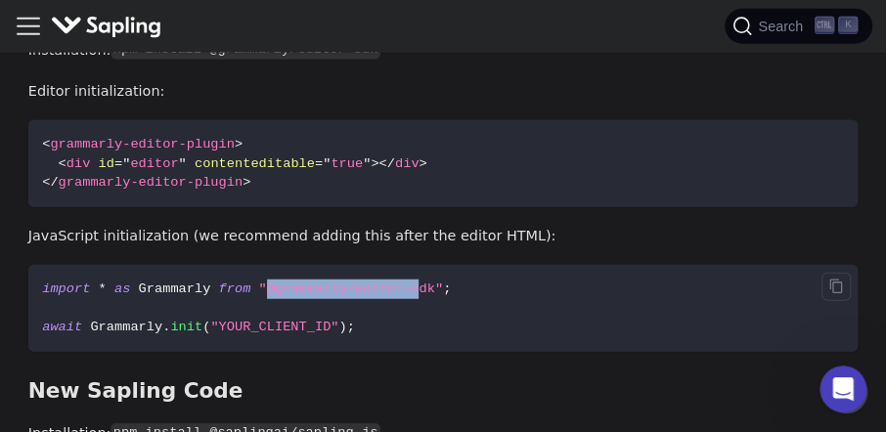
drag, startPoint x: 248, startPoint y: 272, endPoint x: 411, endPoint y: 278, distance: 162.4
click at [394, 282] on span ""@grammarly/editor-sdk"" at bounding box center [351, 289] width 185 height 15
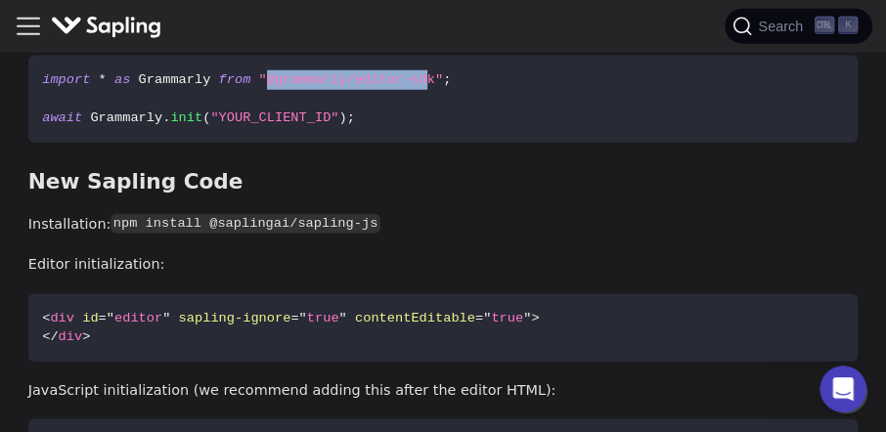
scroll to position [2194, 0]
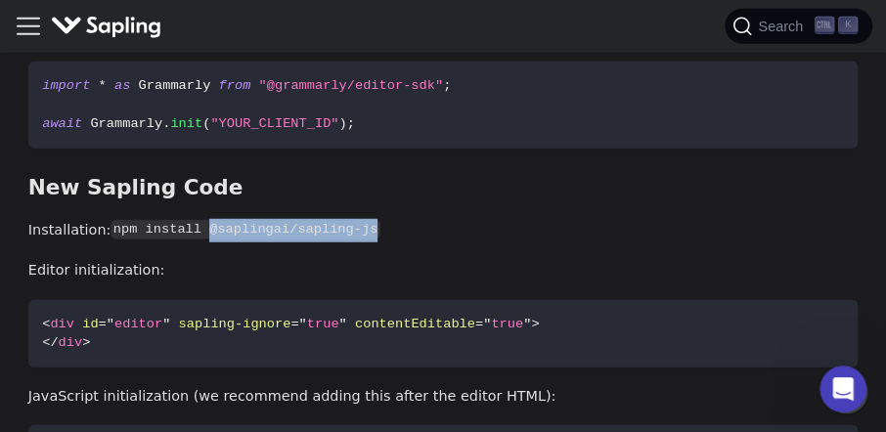
drag, startPoint x: 192, startPoint y: 218, endPoint x: 346, endPoint y: 225, distance: 154.6
click at [346, 225] on p "Installation: npm install @saplingai/sapling-js" at bounding box center [442, 230] width 829 height 23
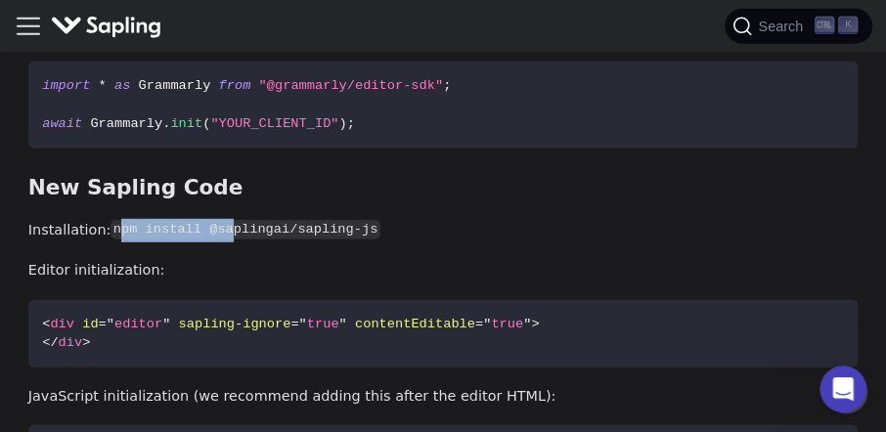
drag, startPoint x: 109, startPoint y: 213, endPoint x: 217, endPoint y: 217, distance: 107.6
click at [217, 220] on code "npm install @saplingai/sapling-js" at bounding box center [244, 230] width 269 height 20
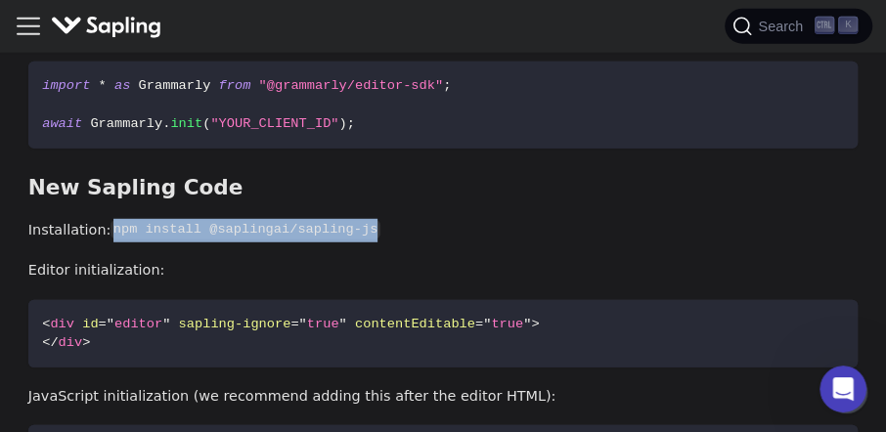
drag, startPoint x: 104, startPoint y: 218, endPoint x: 349, endPoint y: 220, distance: 245.4
click at [349, 220] on code "npm install @saplingai/sapling-js" at bounding box center [244, 230] width 269 height 20
copy code "npm install @saplingai/sapling-js"
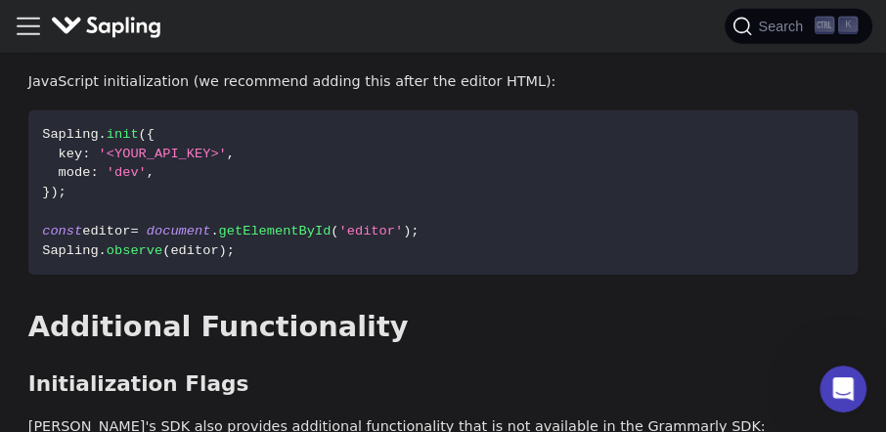
scroll to position [2515, 0]
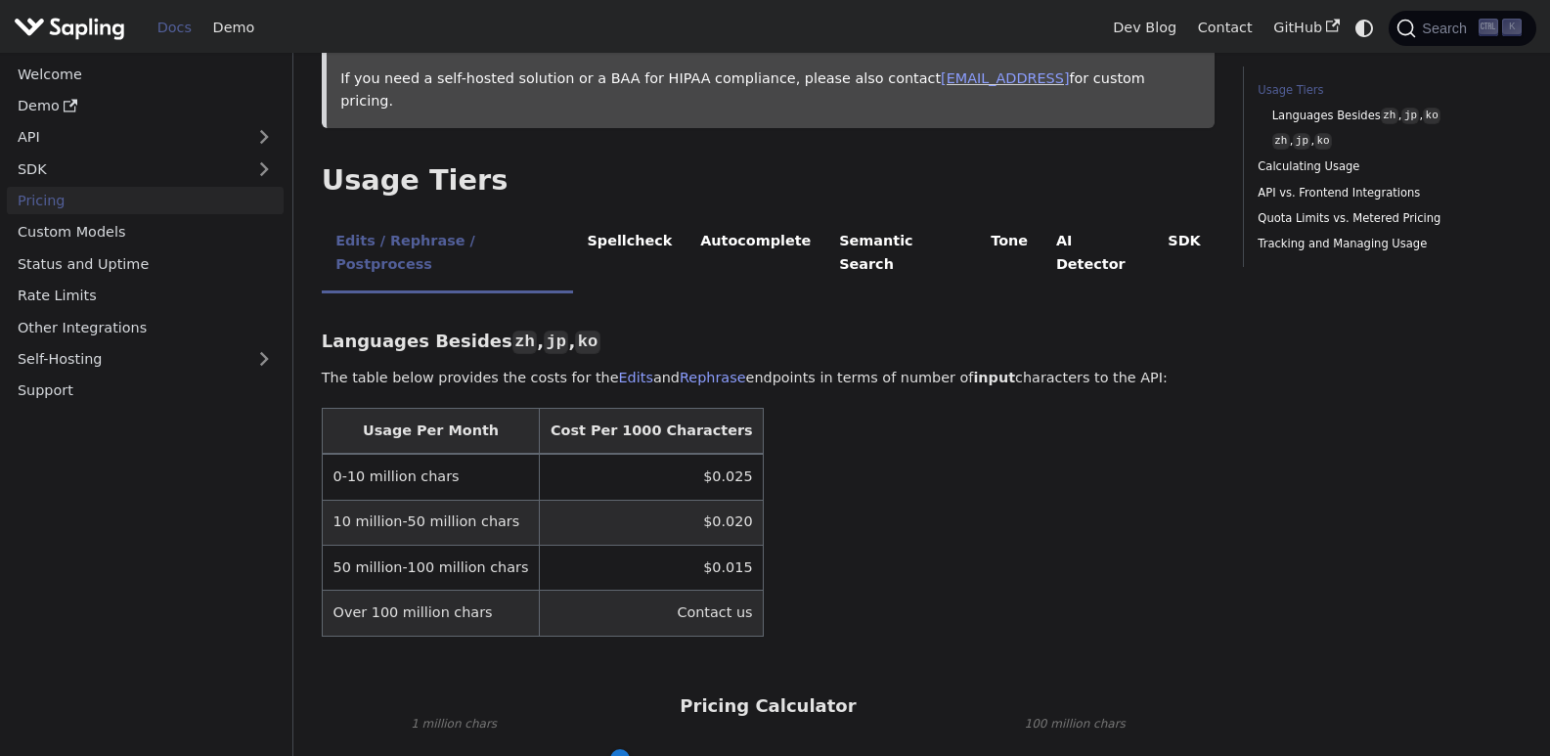
scroll to position [335, 0]
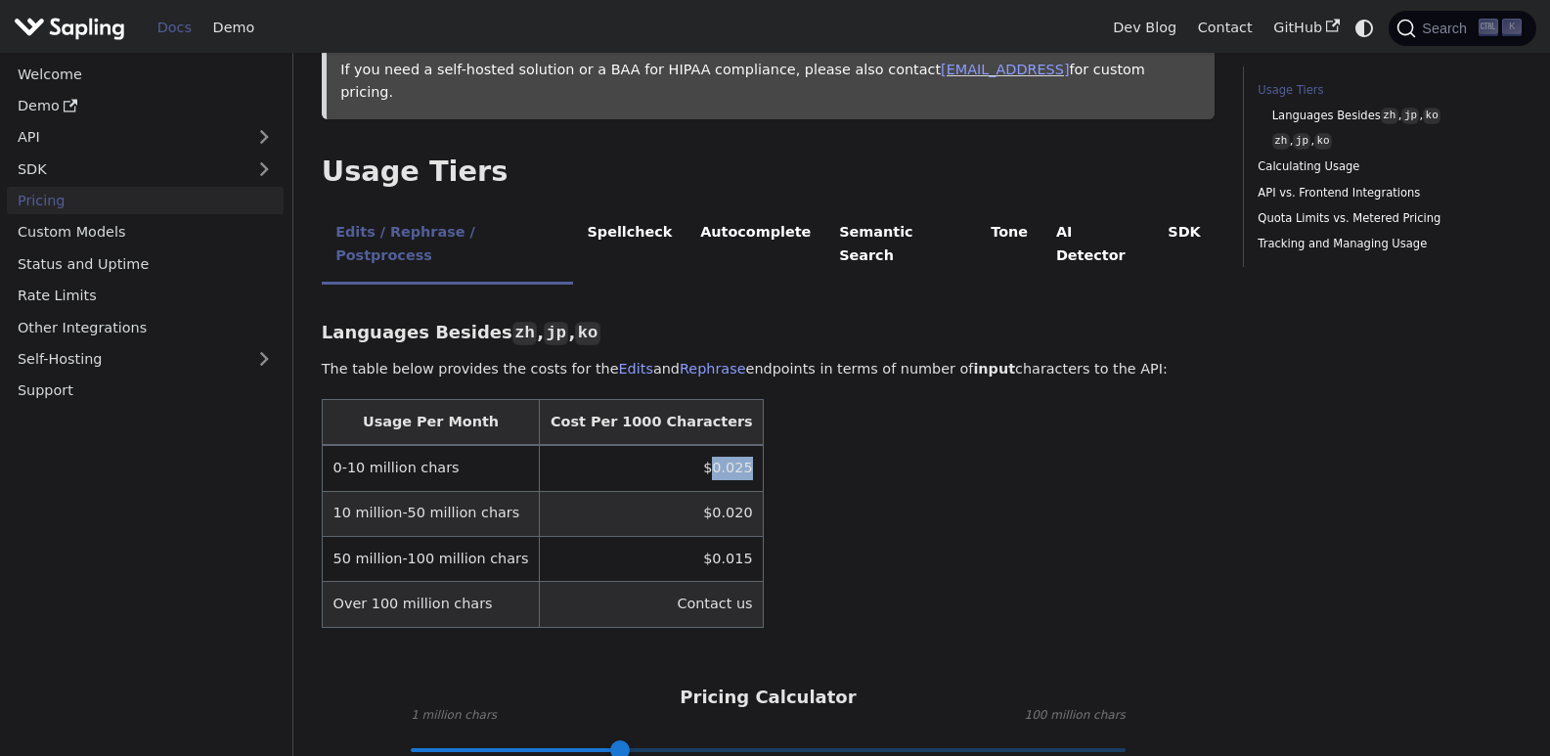
drag, startPoint x: 654, startPoint y: 403, endPoint x: 698, endPoint y: 400, distance: 44.1
click at [698, 445] on td "$0.025" at bounding box center [652, 468] width 224 height 46
copy td "0.025"
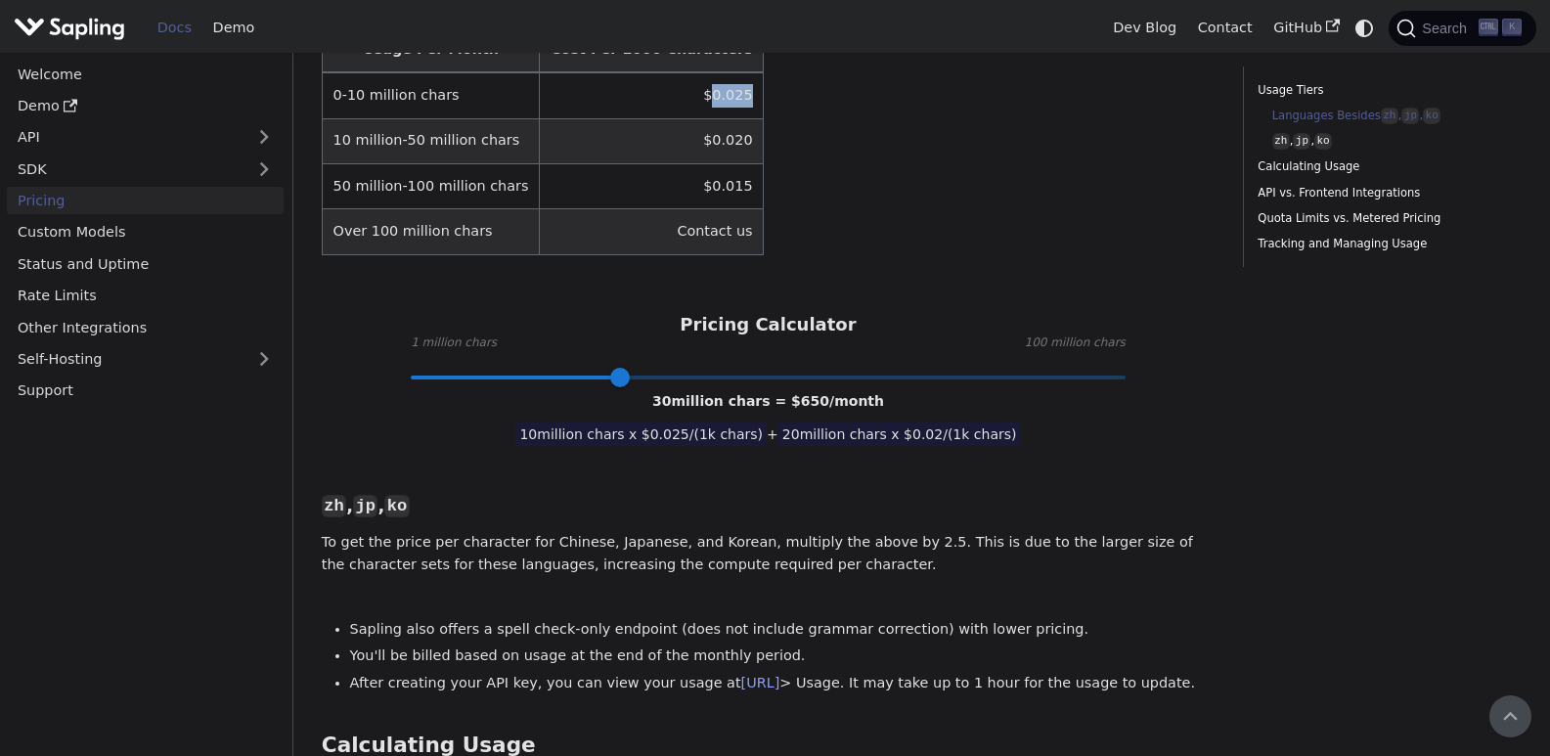
scroll to position [415, 0]
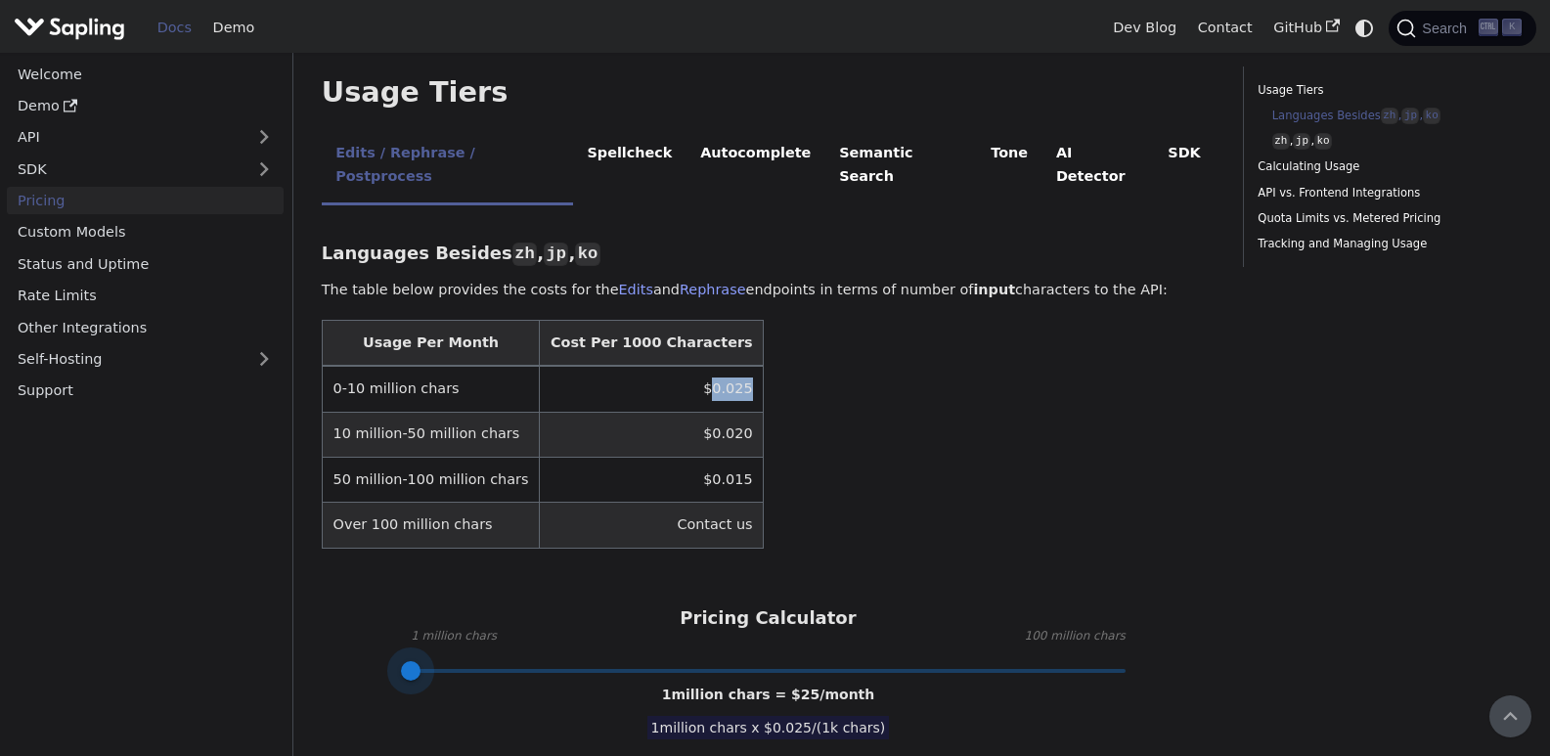
drag, startPoint x: 615, startPoint y: 603, endPoint x: 384, endPoint y: 605, distance: 230.7
type input "1"
drag, startPoint x: 410, startPoint y: 600, endPoint x: 0, endPoint y: 593, distance: 409.7
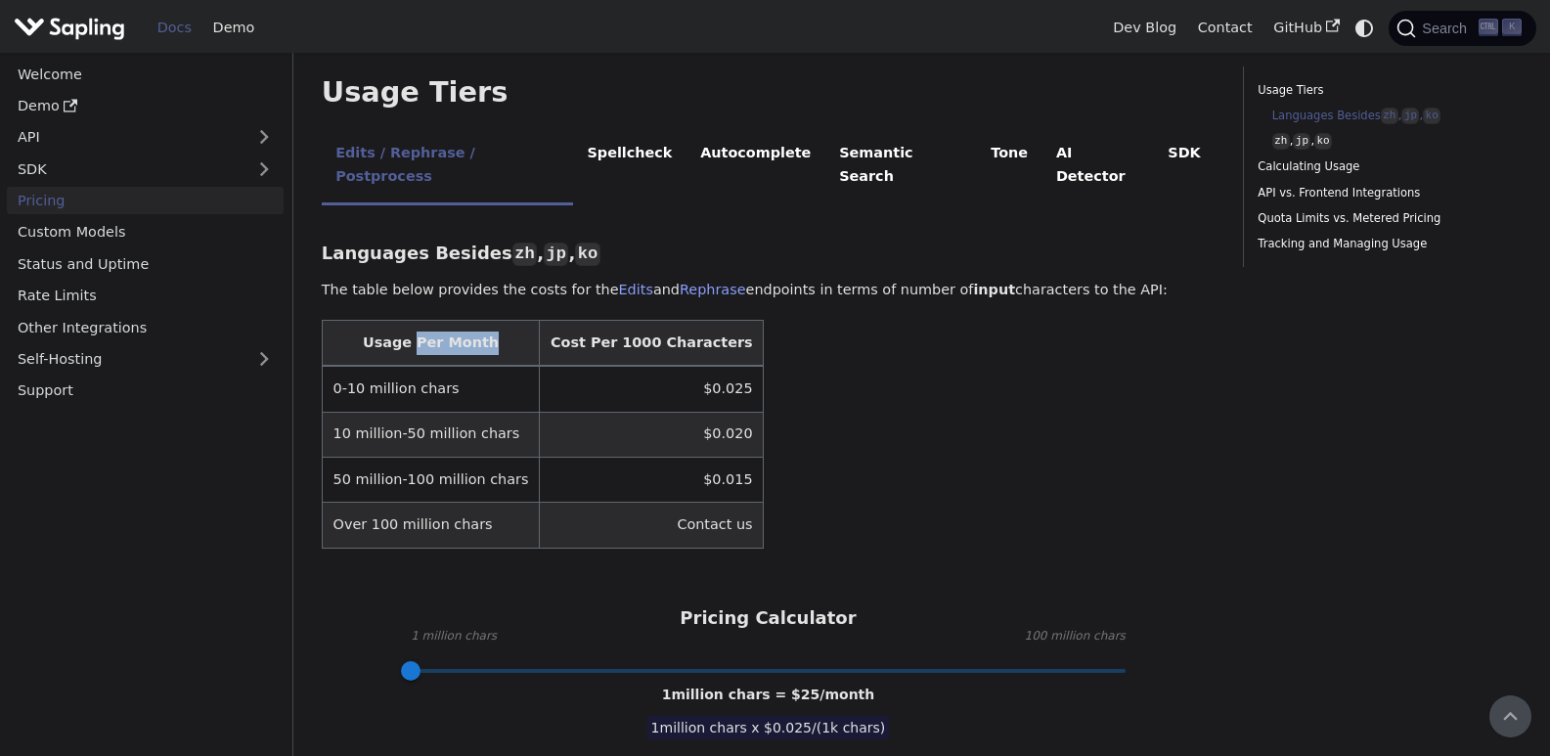
drag, startPoint x: 473, startPoint y: 276, endPoint x: 446, endPoint y: 299, distance: 36.1
click at [477, 320] on th "Usage Per Month" at bounding box center [430, 343] width 217 height 46
drag, startPoint x: 384, startPoint y: 309, endPoint x: 485, endPoint y: 324, distance: 101.8
click at [485, 366] on td "0-10 million chars" at bounding box center [430, 389] width 217 height 46
drag, startPoint x: 363, startPoint y: 369, endPoint x: 416, endPoint y: 361, distance: 54.3
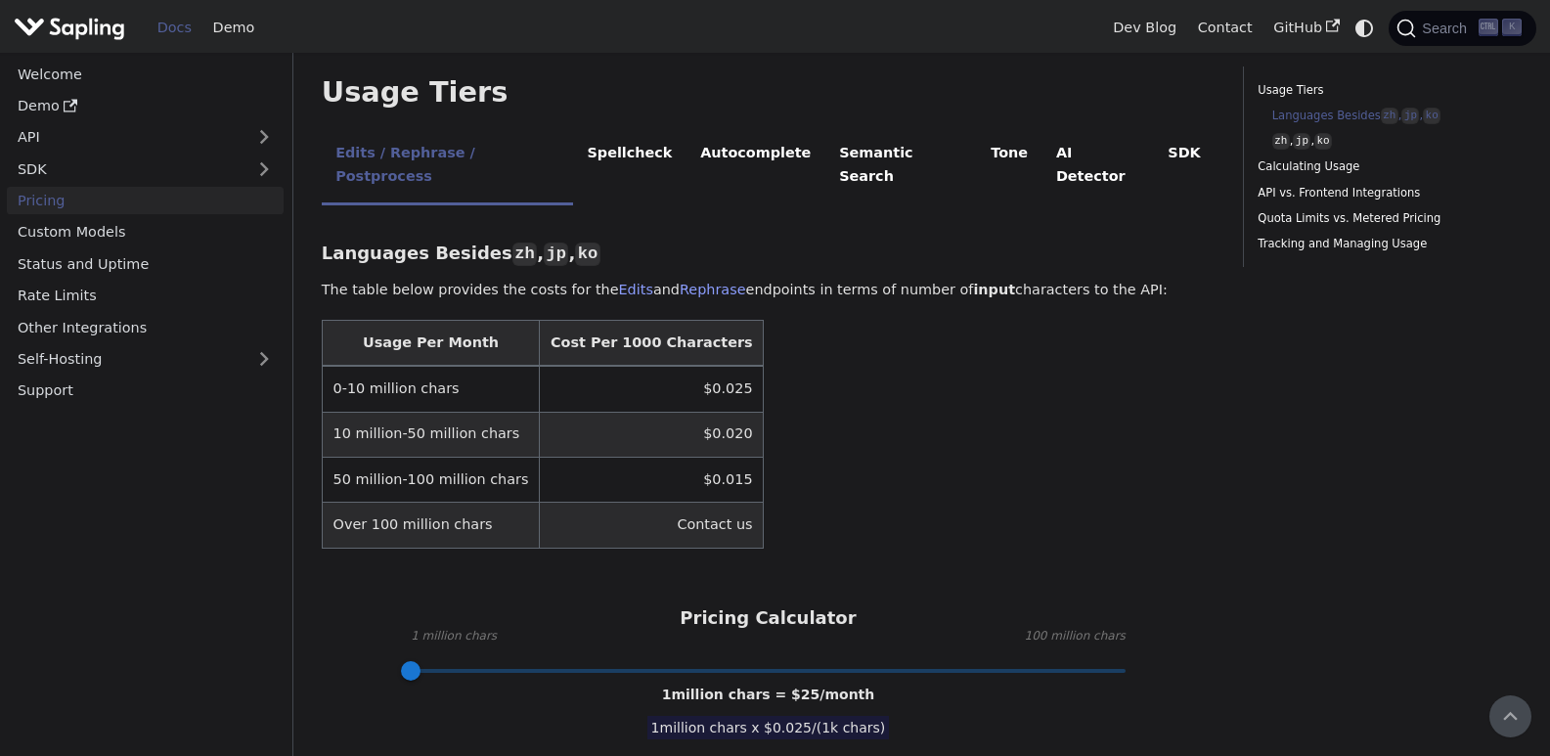
click at [402, 412] on td "10 million-50 million chars" at bounding box center [430, 434] width 217 height 45
drag, startPoint x: 421, startPoint y: 361, endPoint x: 438, endPoint y: 358, distance: 16.9
click at [438, 412] on td "10 million-50 million chars" at bounding box center [430, 434] width 217 height 45
click at [463, 412] on td "10 million-50 million chars" at bounding box center [430, 434] width 217 height 45
drag, startPoint x: 354, startPoint y: 322, endPoint x: 445, endPoint y: 320, distance: 90.9
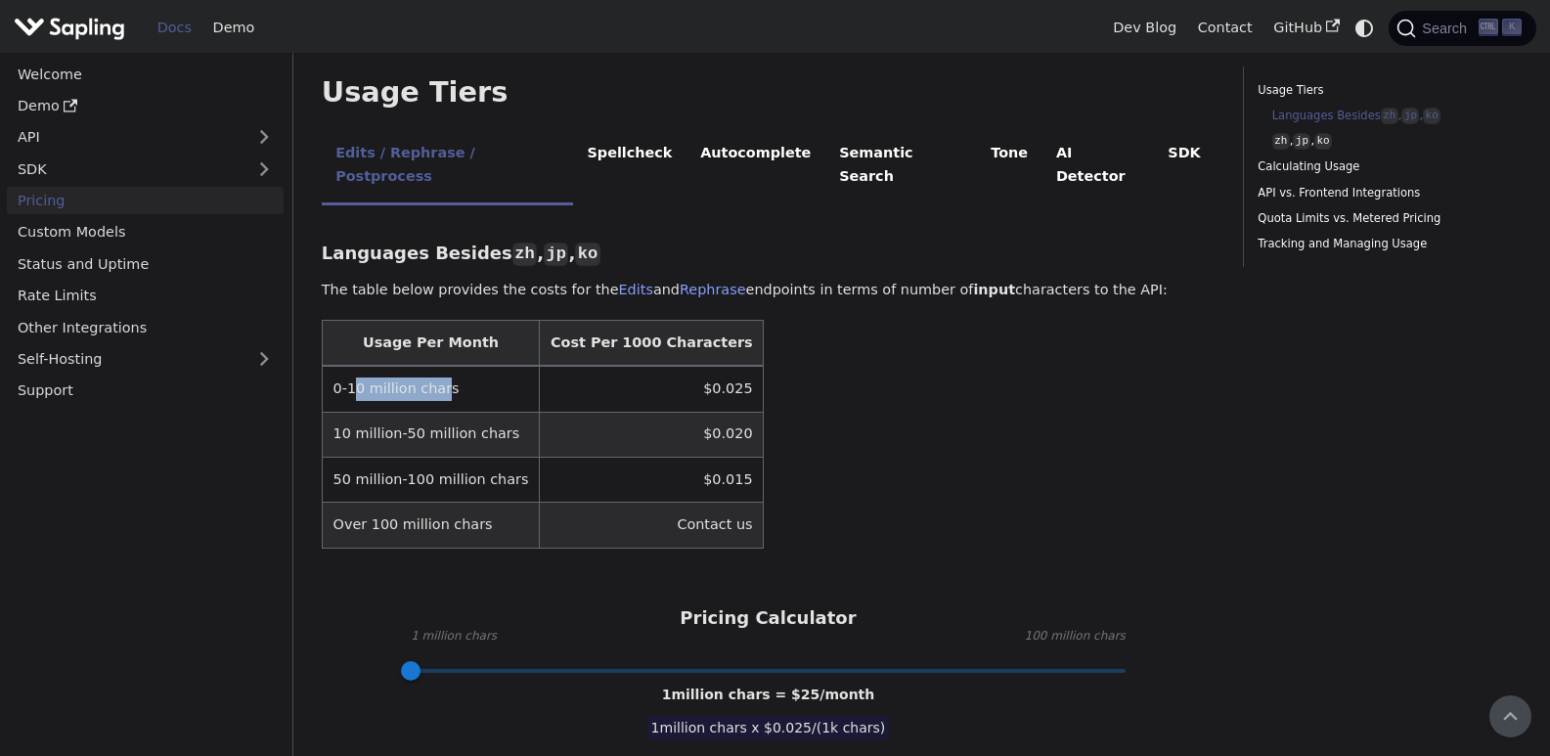
click at [442, 366] on td "0-10 million chars" at bounding box center [430, 389] width 217 height 46
drag, startPoint x: 690, startPoint y: 322, endPoint x: 702, endPoint y: 319, distance: 12.1
click at [701, 366] on td "$0.025" at bounding box center [652, 389] width 224 height 46
drag, startPoint x: 405, startPoint y: 364, endPoint x: 518, endPoint y: 359, distance: 113.5
click at [518, 412] on tr "10 million-50 million chars $0.020" at bounding box center [543, 434] width 442 height 45
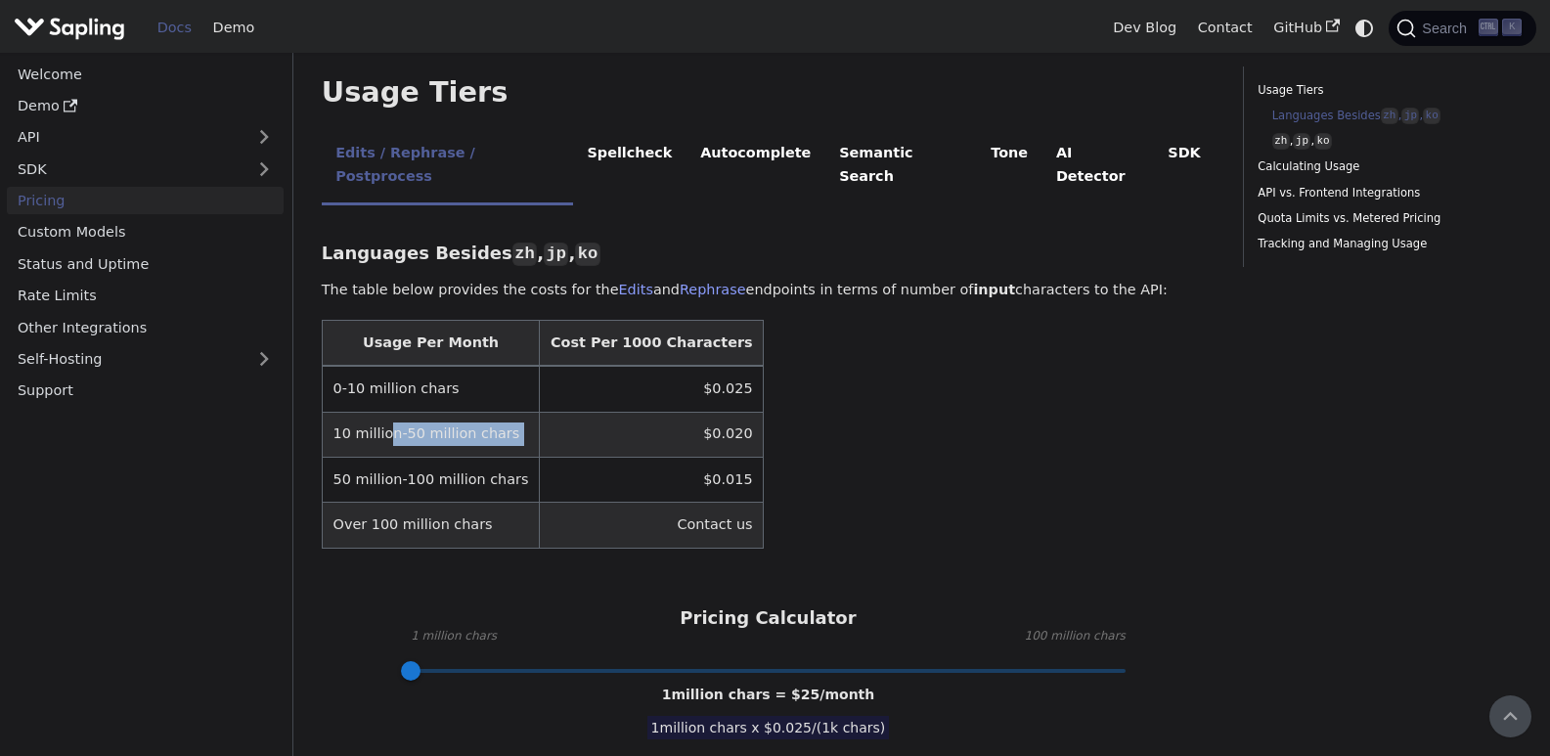
click at [540, 412] on td "$0.020" at bounding box center [652, 434] width 224 height 45
drag, startPoint x: 679, startPoint y: 367, endPoint x: 700, endPoint y: 368, distance: 20.6
click at [700, 412] on td "$0.020" at bounding box center [652, 434] width 224 height 45
drag, startPoint x: 439, startPoint y: 410, endPoint x: 463, endPoint y: 408, distance: 24.5
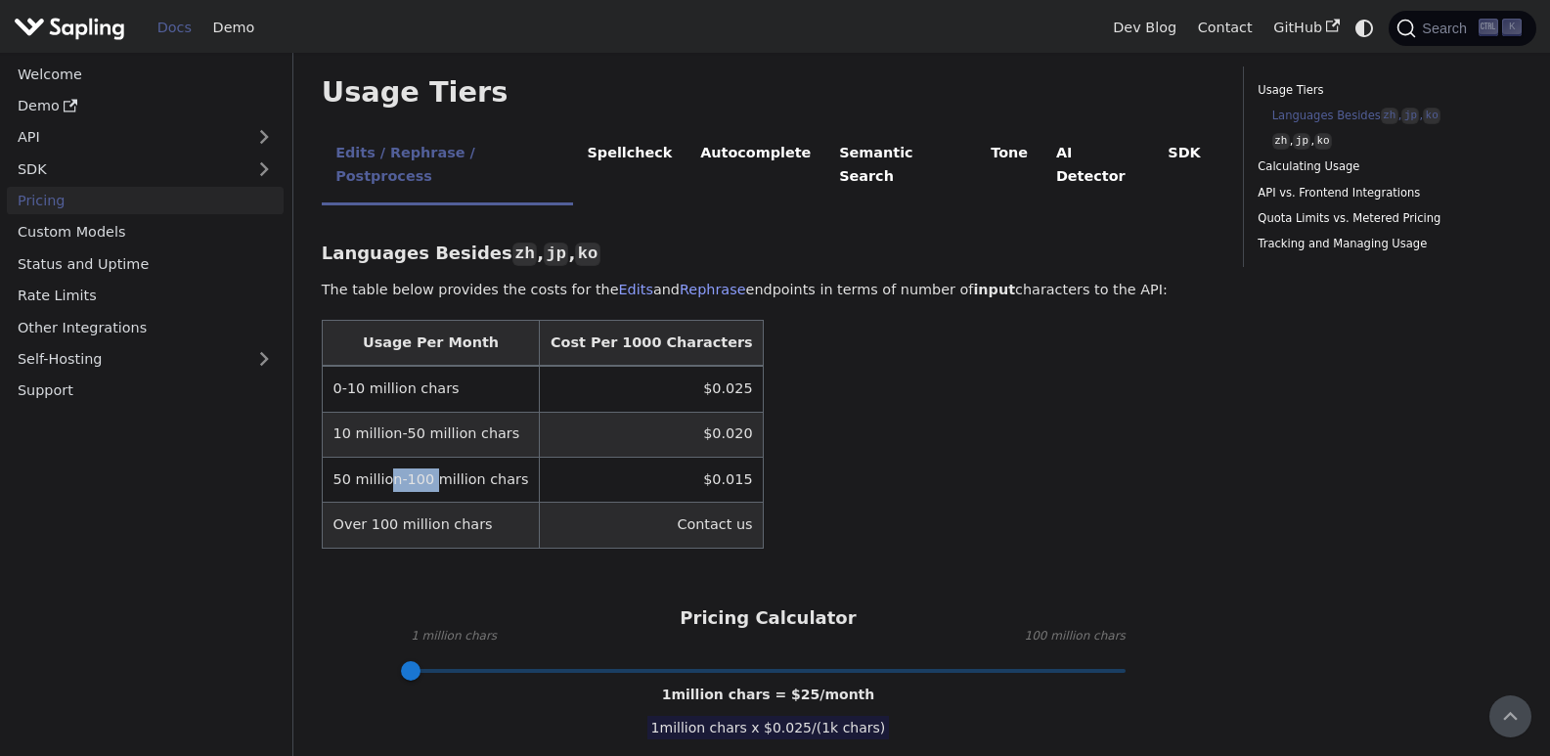
click at [460, 457] on td "50 million-100 million chars" at bounding box center [430, 479] width 217 height 45
drag, startPoint x: 652, startPoint y: 407, endPoint x: 748, endPoint y: 419, distance: 96.6
click at [722, 414] on table "Usage Per Month Cost Per 1000 Characters 0-10 million chars $0.025 10 million-5…" at bounding box center [768, 434] width 893 height 229
drag, startPoint x: 341, startPoint y: 451, endPoint x: 450, endPoint y: 460, distance: 109.0
click at [443, 503] on td "Over 100 million chars" at bounding box center [430, 525] width 217 height 45
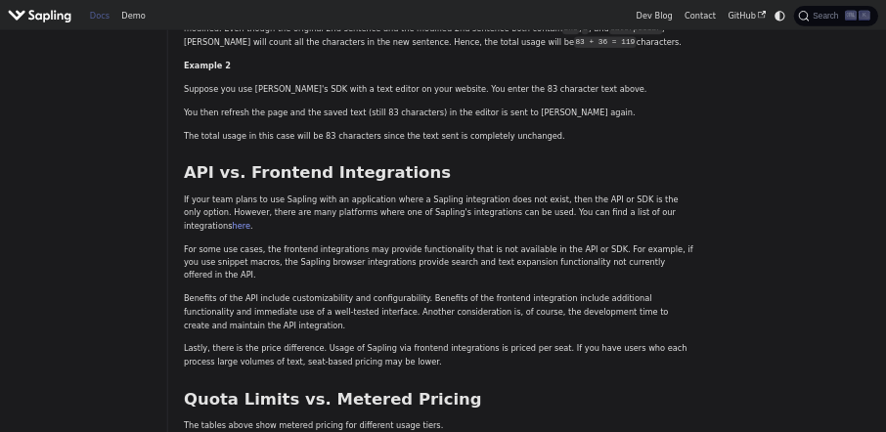
scroll to position [1985, 0]
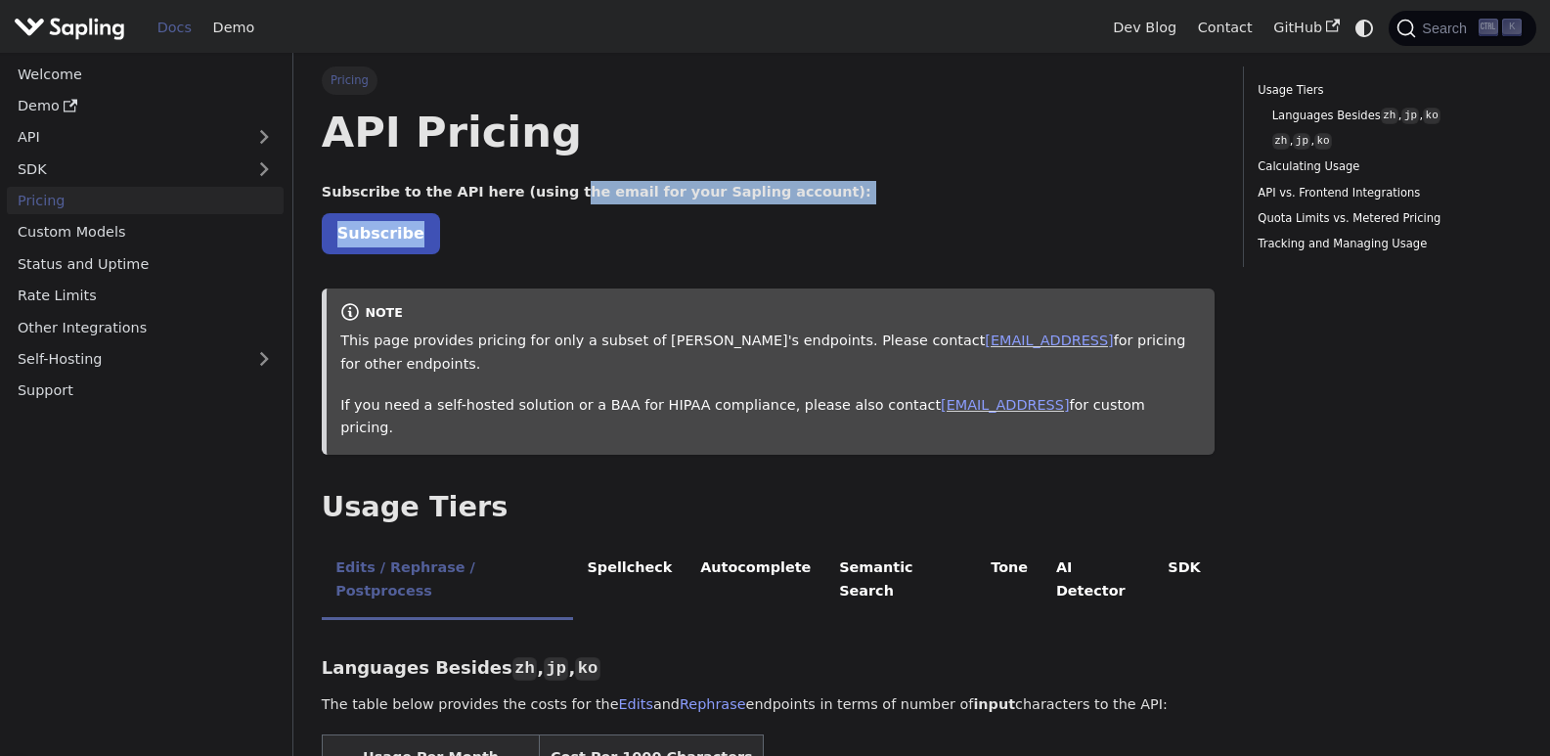
drag, startPoint x: 541, startPoint y: 199, endPoint x: 624, endPoint y: 204, distance: 83.2
click at [678, 194] on strong "Subscribe to the API here (using the email for your Sapling account):" at bounding box center [596, 192] width 549 height 16
click at [713, 202] on p "Subscribe to the API here (using the email for your Sapling account):" at bounding box center [768, 192] width 893 height 23
click at [360, 226] on link "Subscribe" at bounding box center [381, 233] width 118 height 40
